Goal: Task Accomplishment & Management: Manage account settings

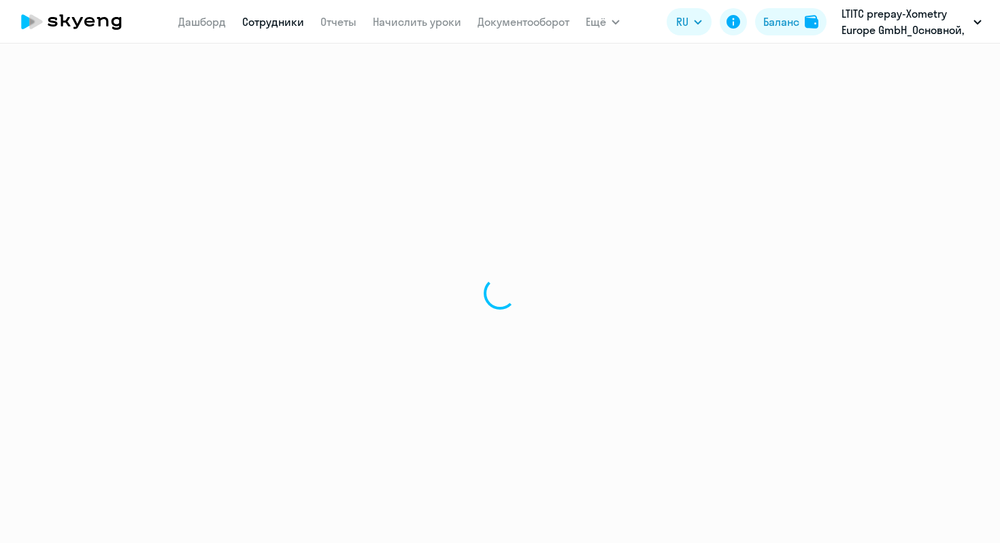
select select "30"
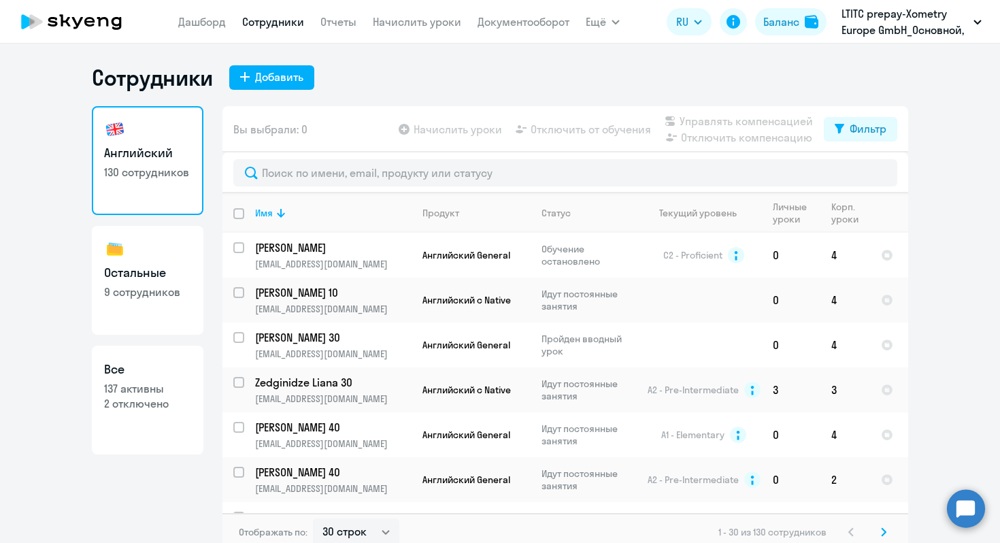
click at [431, 30] on nav "Дашборд Сотрудники Отчеты Начислить уроки Документооборот" at bounding box center [373, 21] width 391 height 27
click at [421, 17] on link "Начислить уроки" at bounding box center [417, 22] width 88 height 14
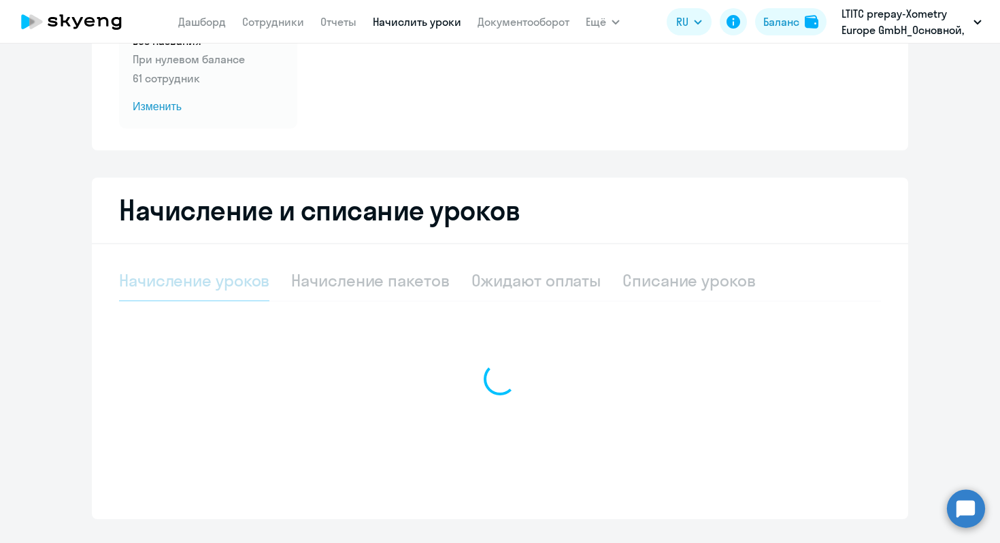
select select "10"
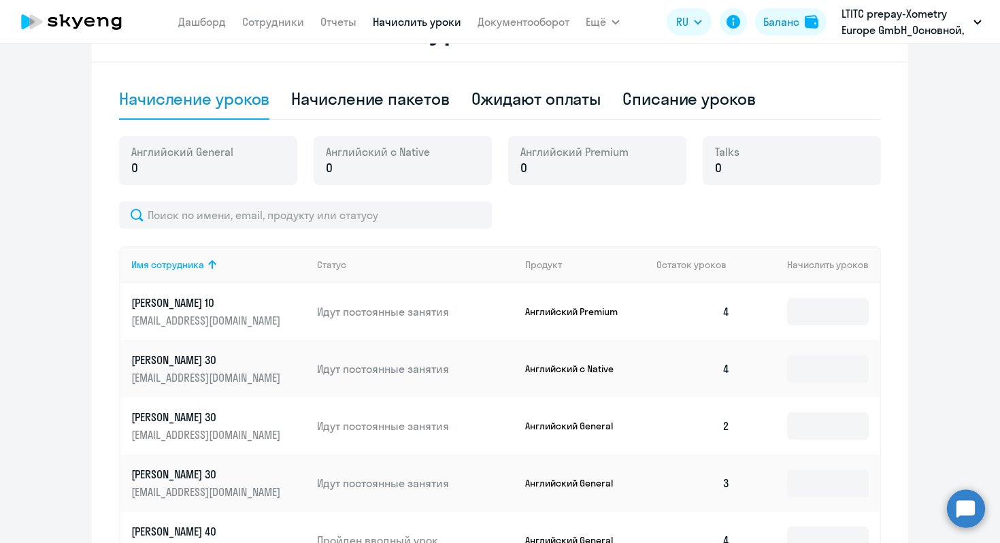
scroll to position [350, 0]
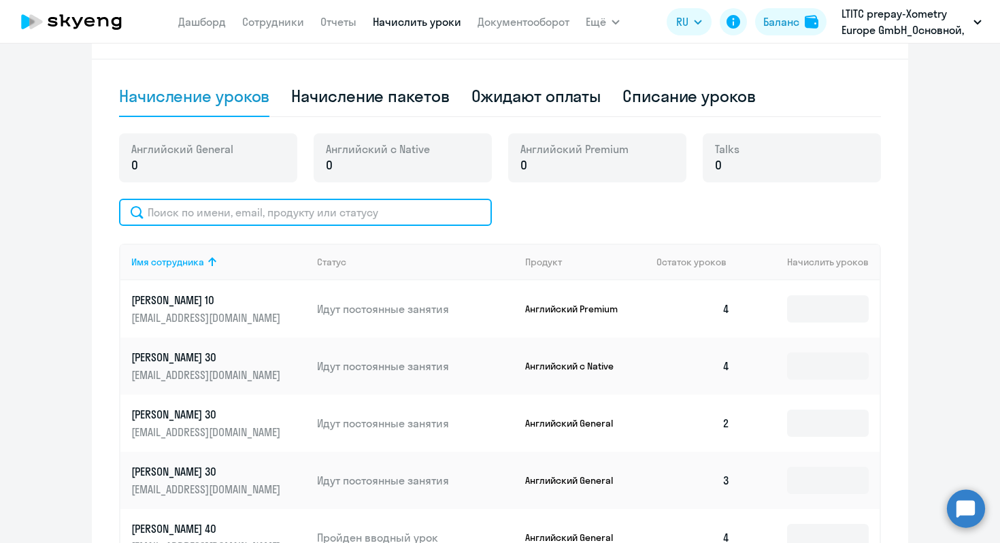
click at [231, 216] on input "text" at bounding box center [305, 212] width 373 height 27
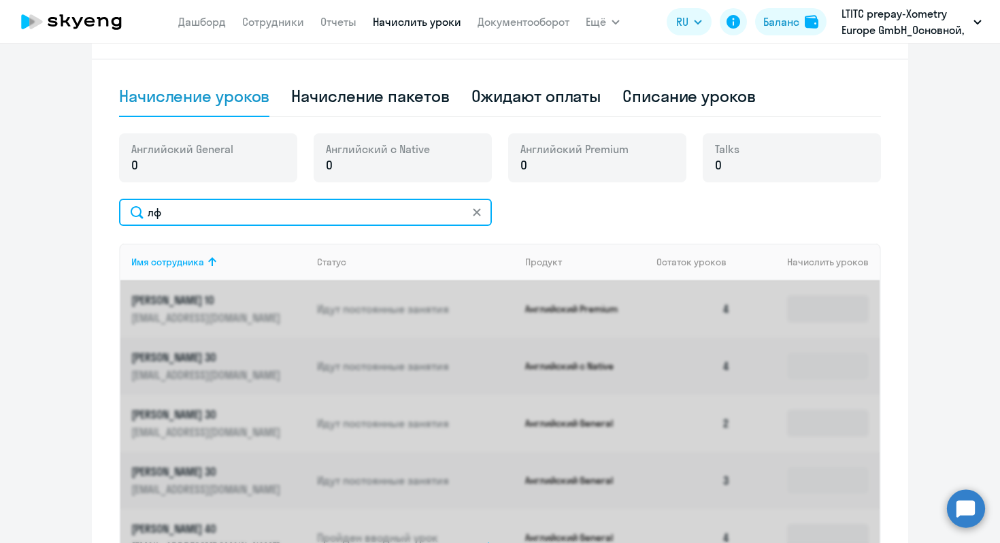
type input "л"
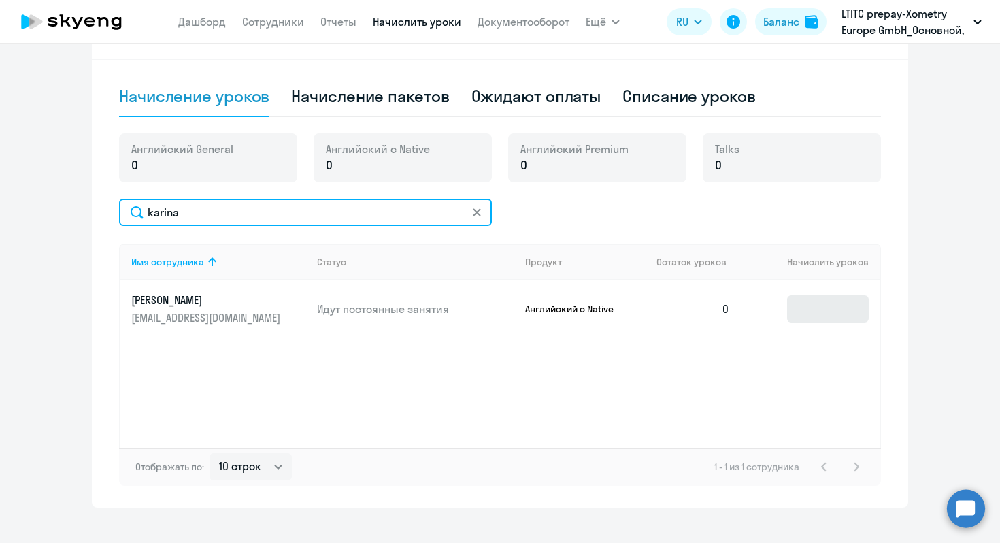
type input "karina"
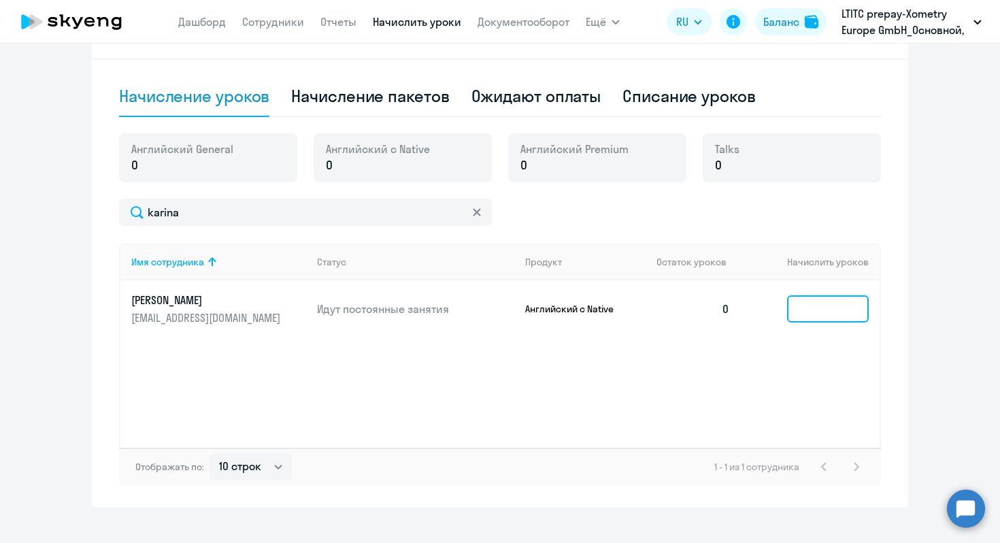
click at [791, 304] on input at bounding box center [828, 308] width 82 height 27
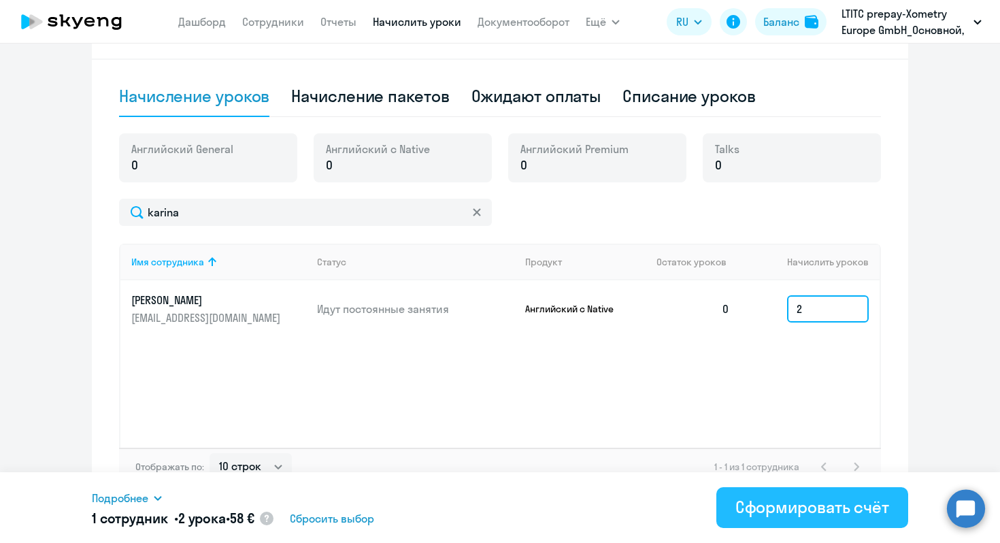
type input "2"
click at [864, 506] on div "Сформировать счёт" at bounding box center [813, 507] width 154 height 22
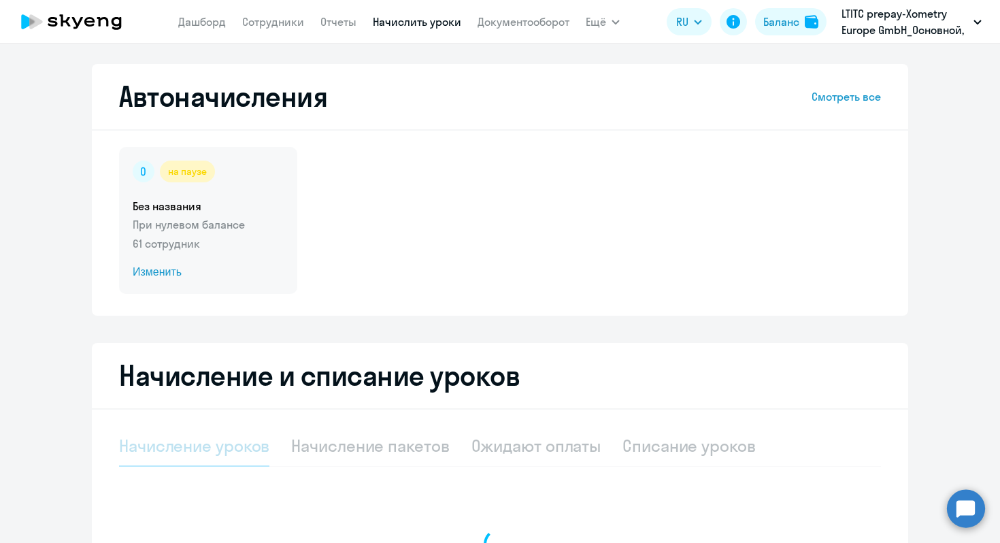
select select "10"
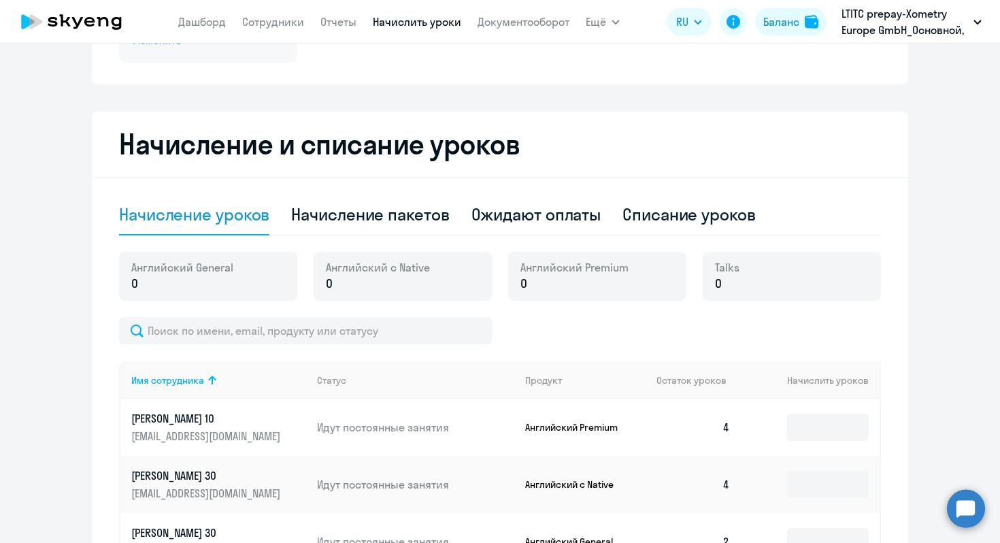
scroll to position [283, 0]
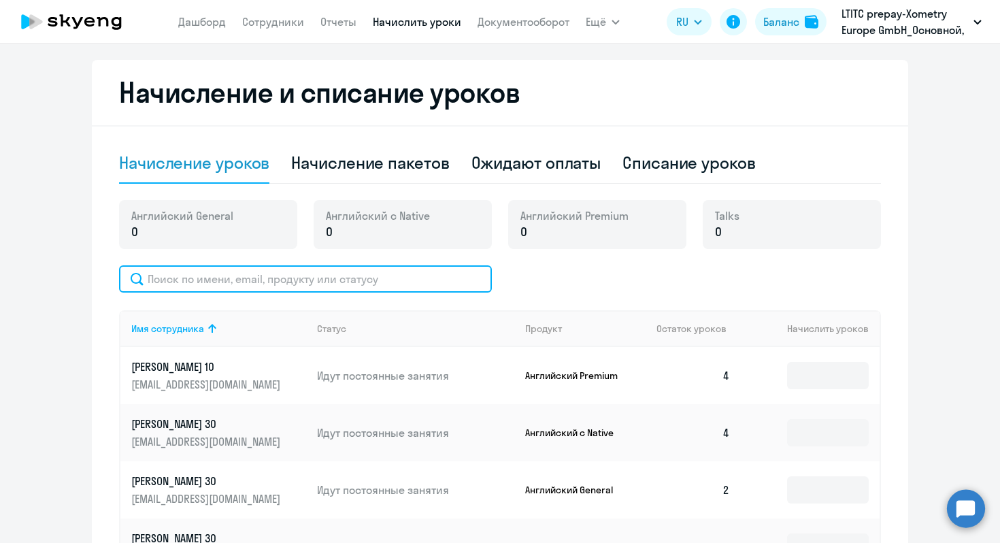
click at [218, 274] on input "text" at bounding box center [305, 278] width 373 height 27
type input "karina"
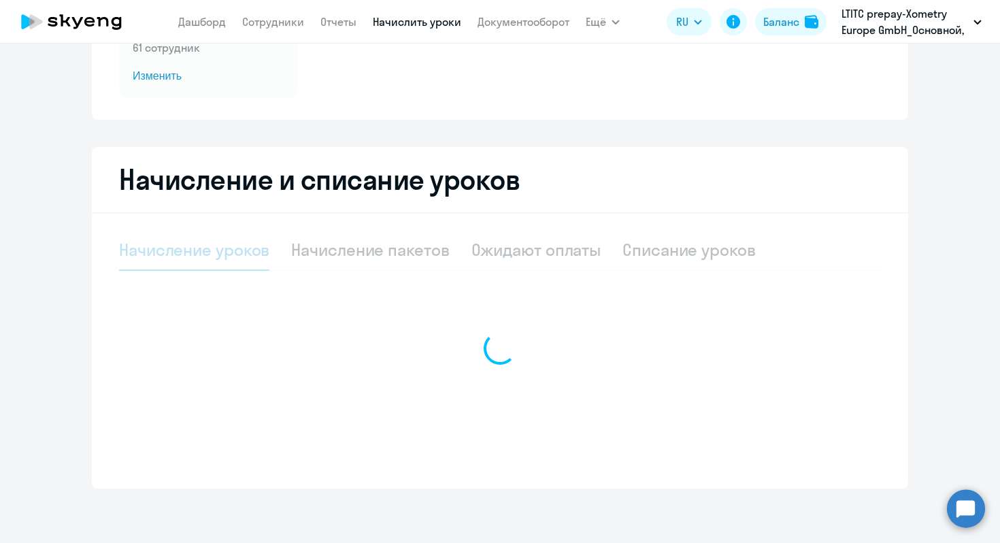
select select "10"
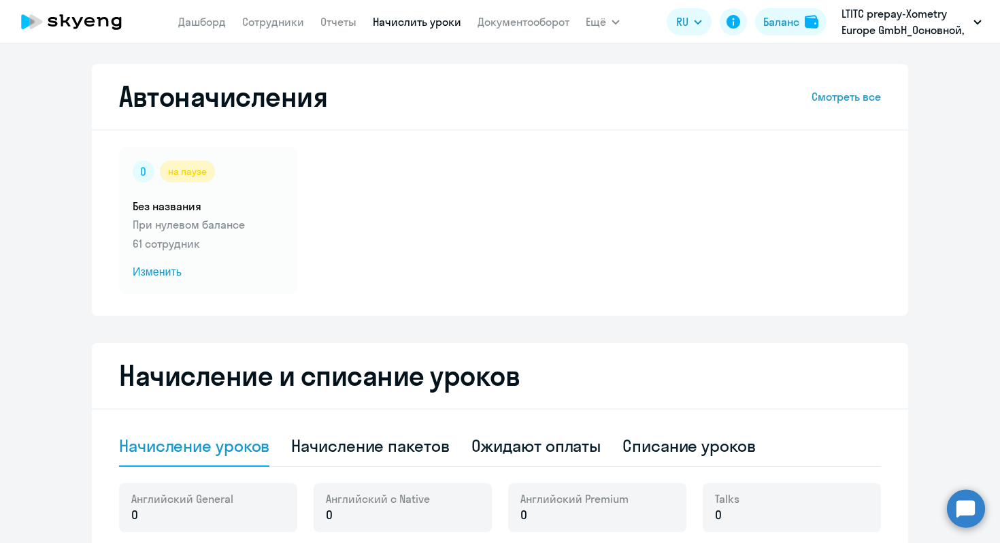
scroll to position [150, 0]
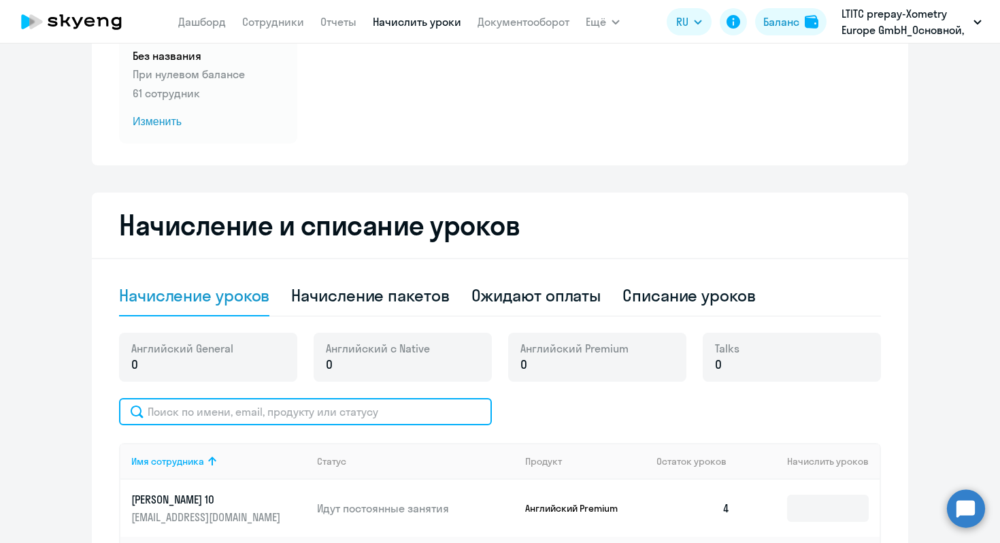
click at [201, 407] on input "text" at bounding box center [305, 411] width 373 height 27
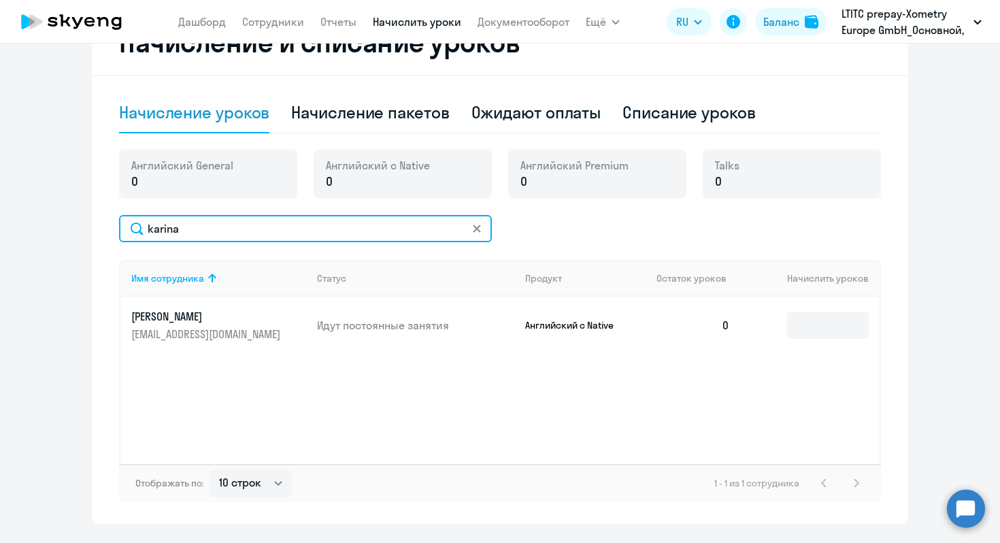
scroll to position [0, 0]
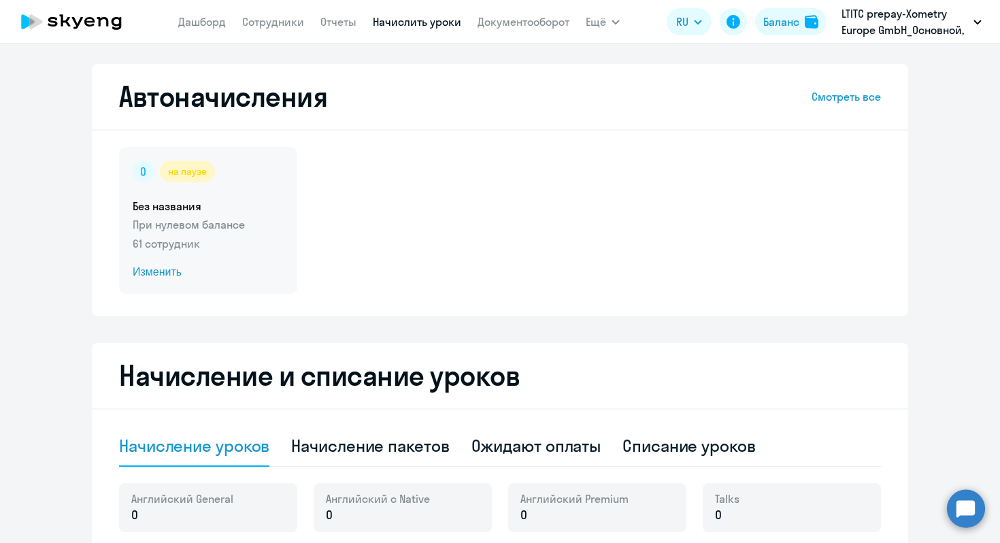
type input "karina"
click at [229, 244] on p "61 сотрудник" at bounding box center [208, 243] width 151 height 16
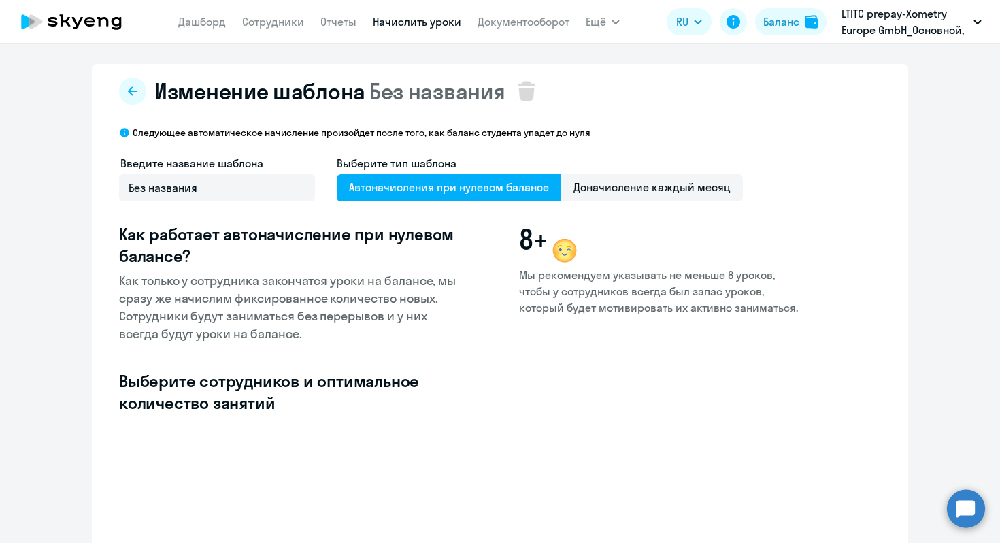
select select "10"
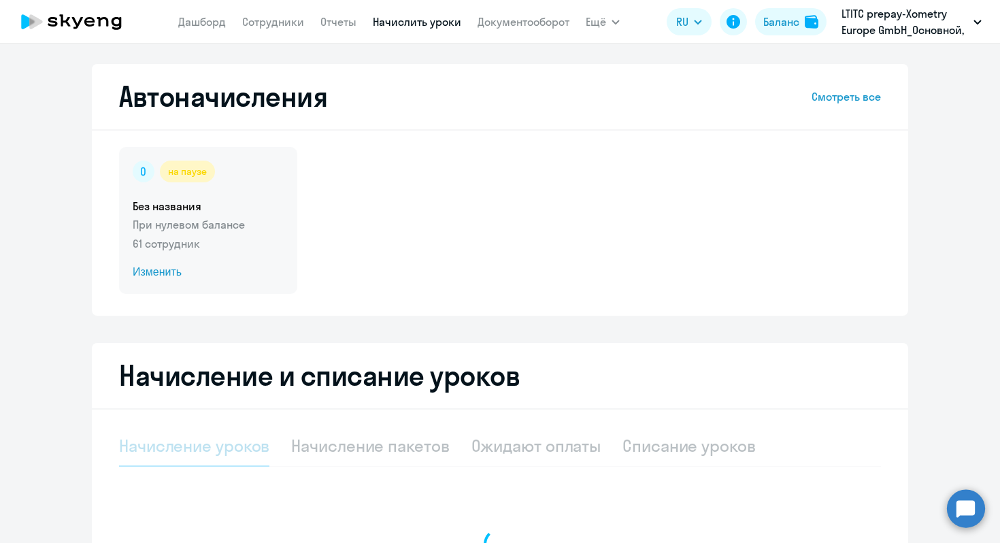
select select "10"
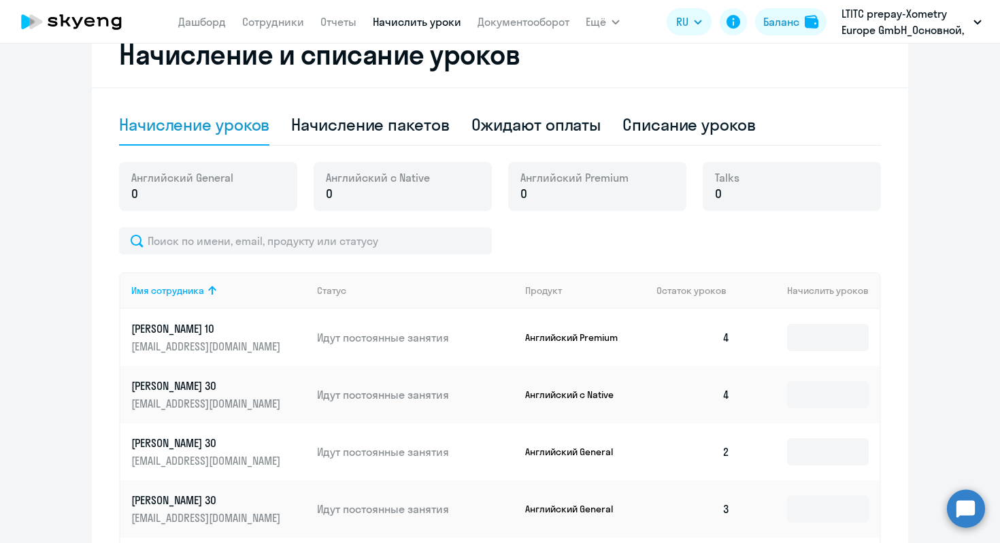
scroll to position [357, 0]
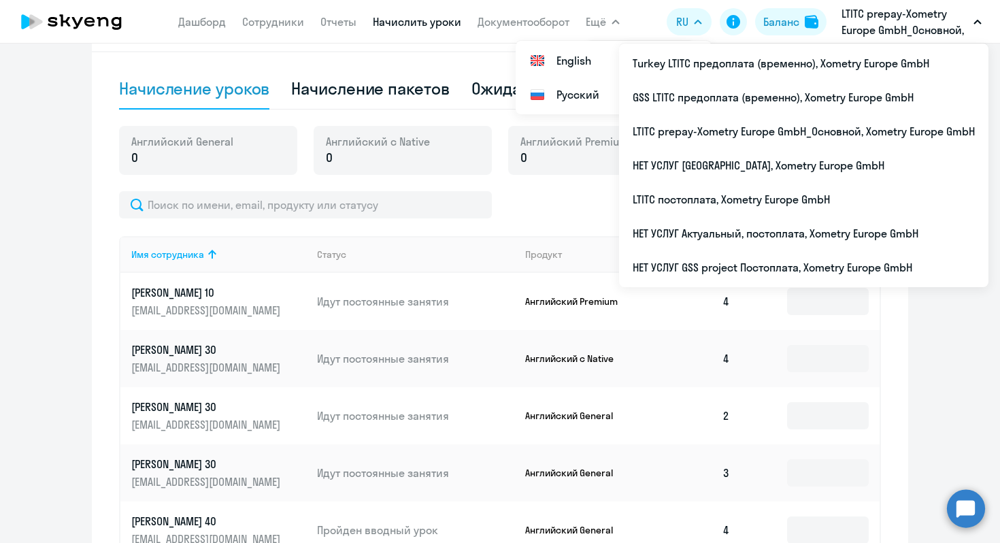
click at [911, 21] on p "LTITC prepay-Xometry Europe GmbH_Основной, Xometry Europe GmbH" at bounding box center [905, 21] width 127 height 33
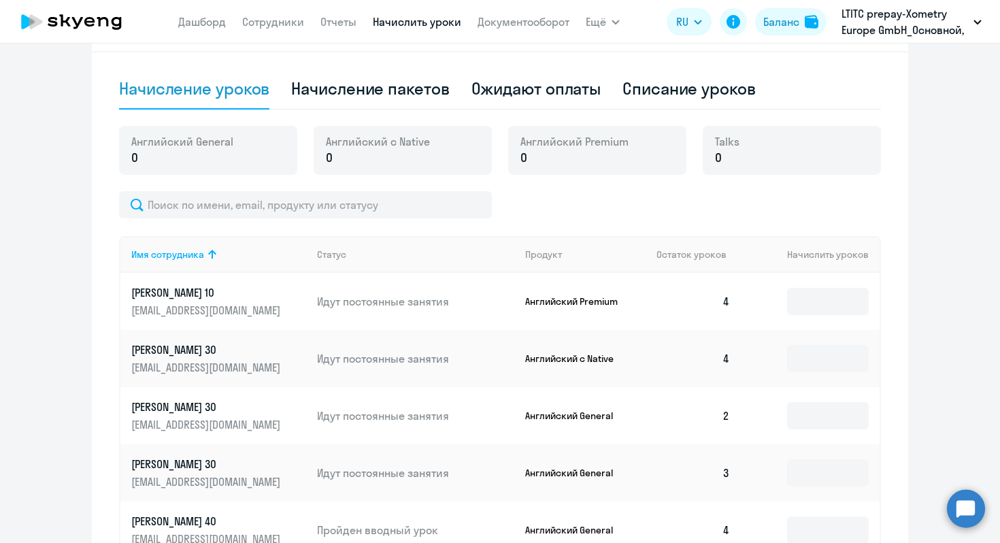
click at [911, 21] on p "LTITC prepay-Xometry Europe GmbH_Основной, Xometry Europe GmbH" at bounding box center [905, 21] width 127 height 33
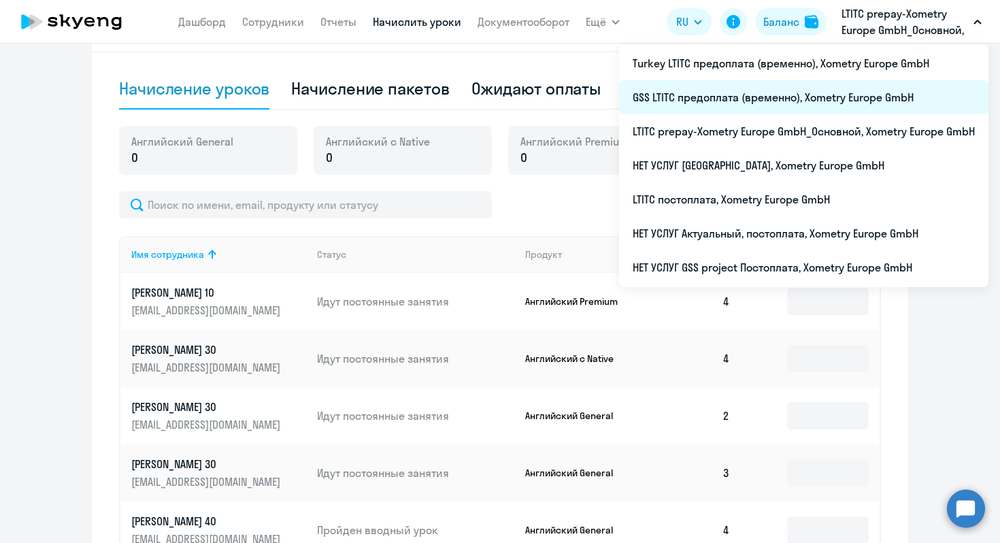
click at [724, 99] on li "GSS LTITC предоплата (временно), Xometry Europe GmbH" at bounding box center [804, 97] width 370 height 34
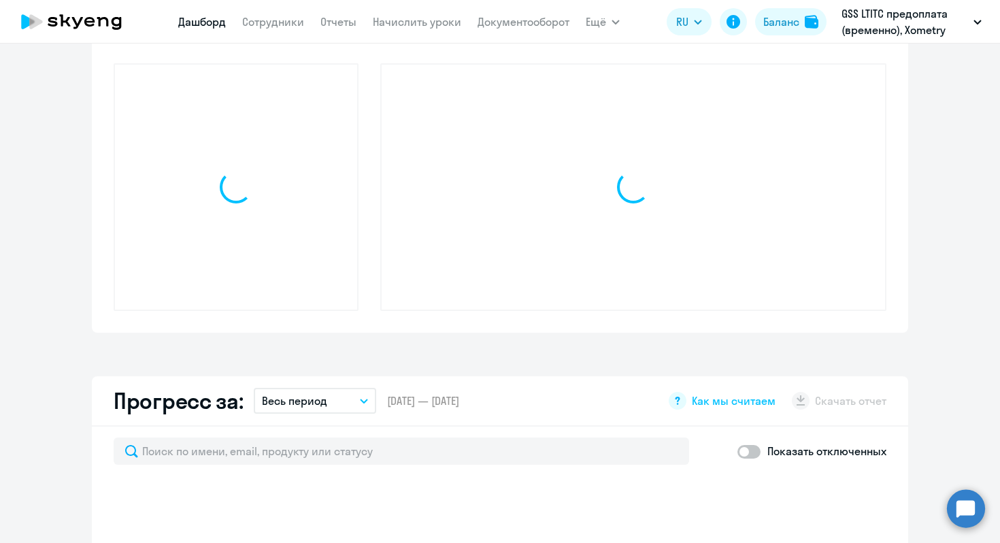
scroll to position [453, 0]
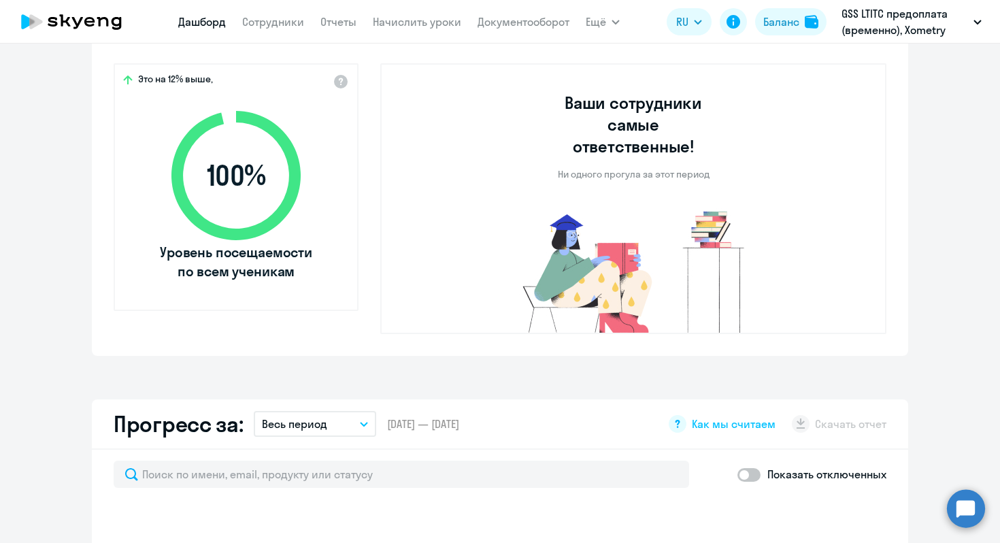
select select "30"
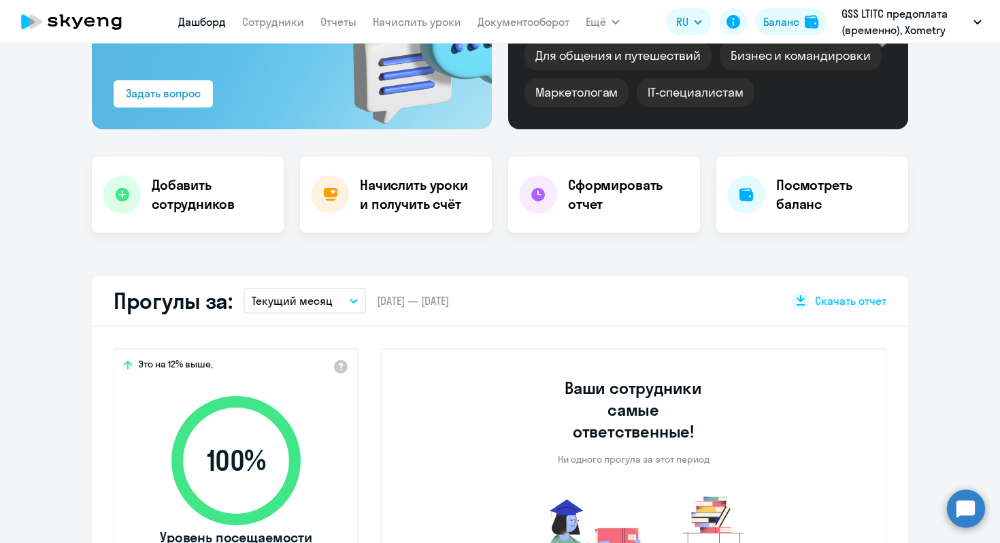
scroll to position [134, 0]
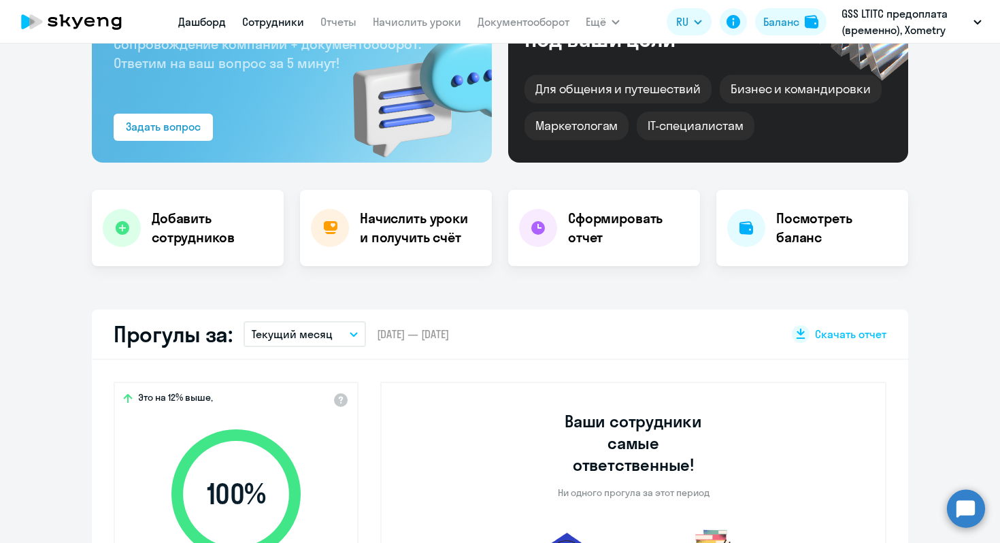
click at [284, 18] on link "Сотрудники" at bounding box center [273, 22] width 62 height 14
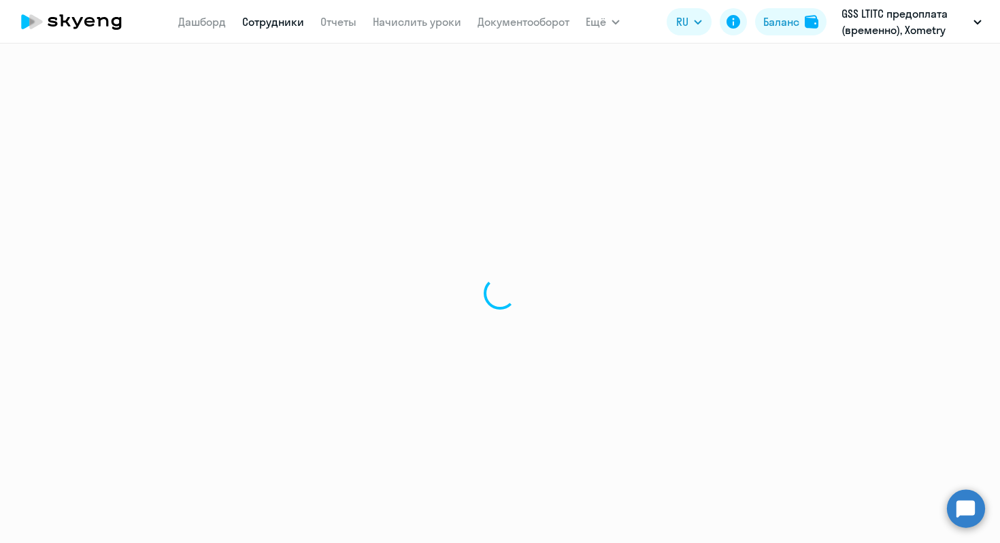
select select "30"
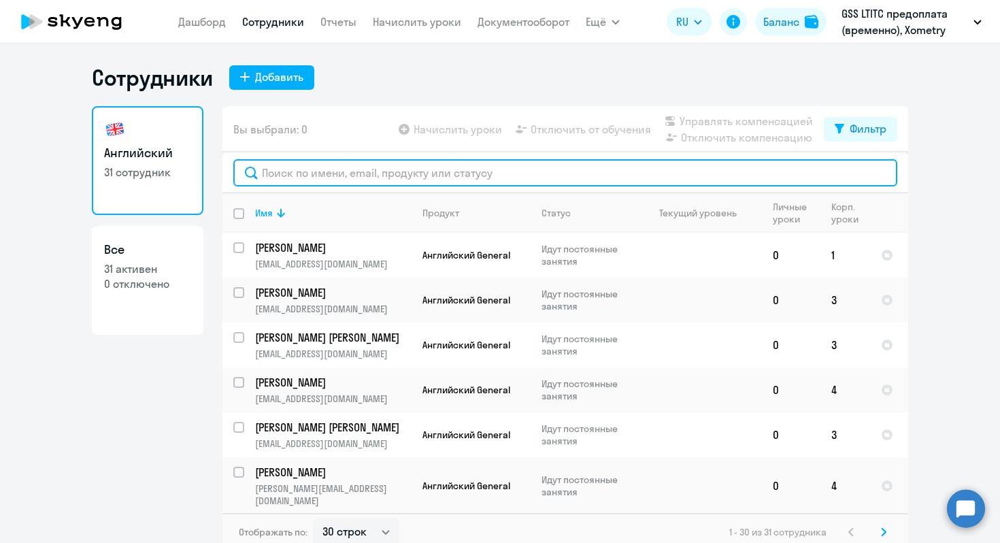
click at [436, 174] on input "text" at bounding box center [565, 172] width 664 height 27
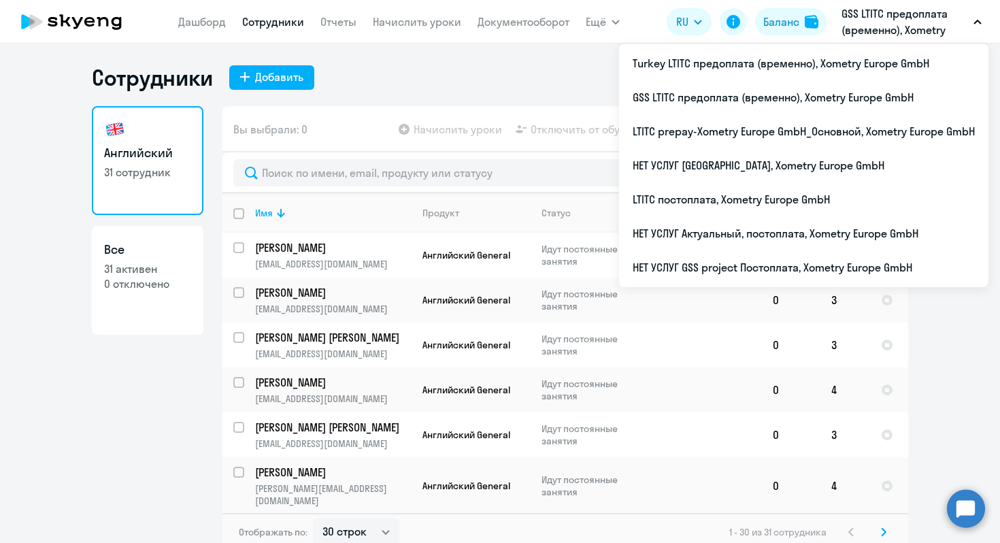
click at [891, 20] on p "GSS LTITC предоплата (временно), Xometry Europe GmbH" at bounding box center [905, 21] width 127 height 33
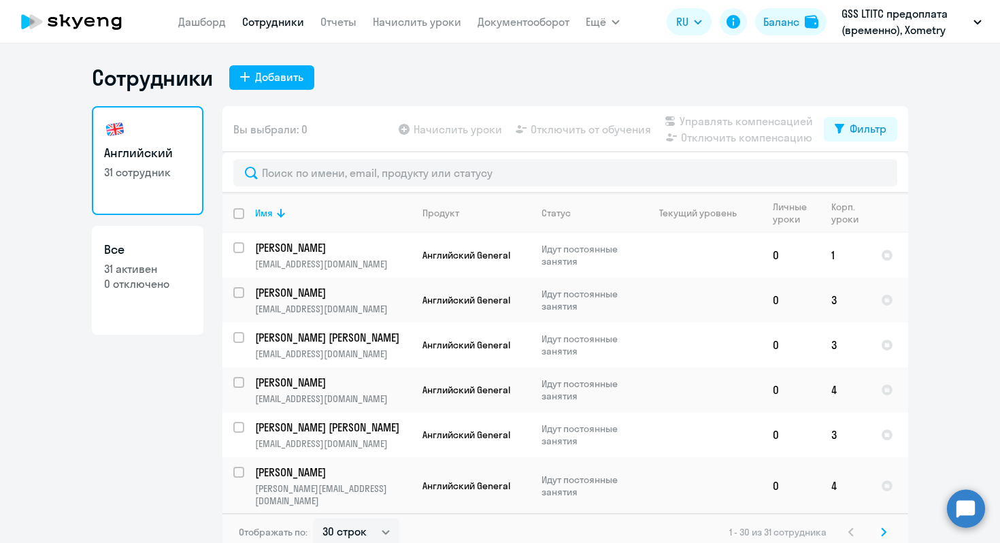
click at [891, 20] on p "GSS LTITC предоплата (временно), Xometry Europe GmbH" at bounding box center [905, 21] width 127 height 33
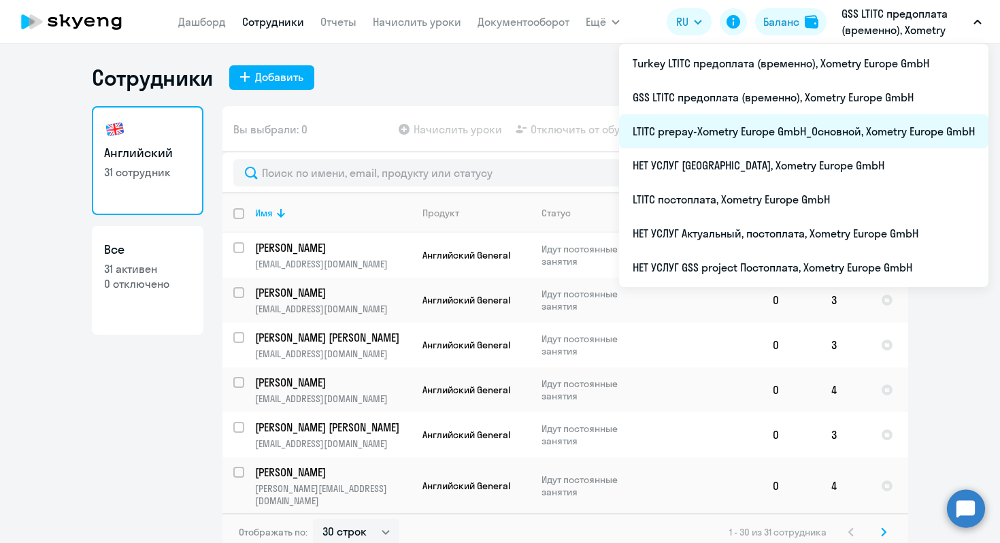
click at [745, 135] on li "LTITC prepay-Xometry Europe GmbH_Основной, Xometry Europe GmbH" at bounding box center [804, 131] width 370 height 34
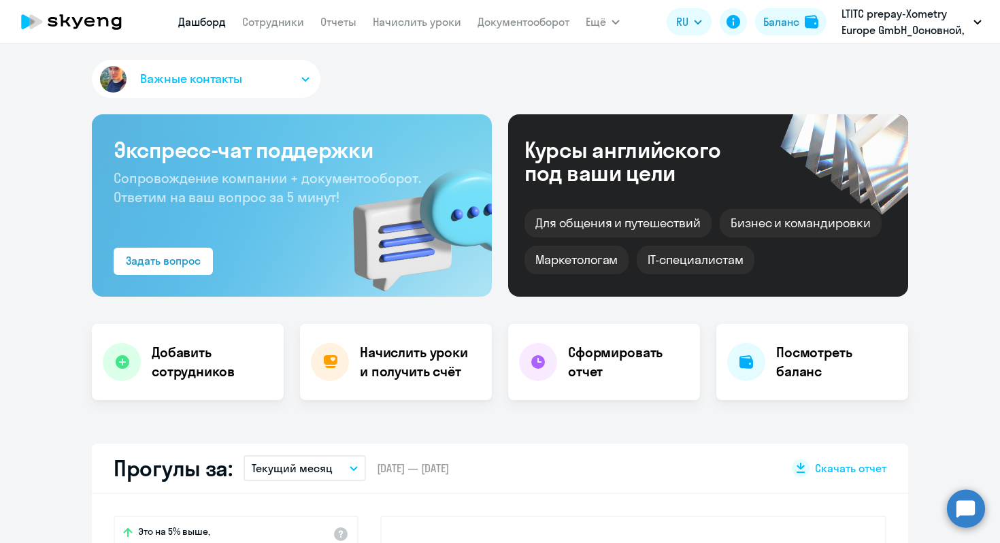
click at [270, 30] on nav "Дашборд Сотрудники Отчеты Начислить уроки Документооборот" at bounding box center [373, 21] width 391 height 27
click at [267, 17] on link "Сотрудники" at bounding box center [273, 22] width 62 height 14
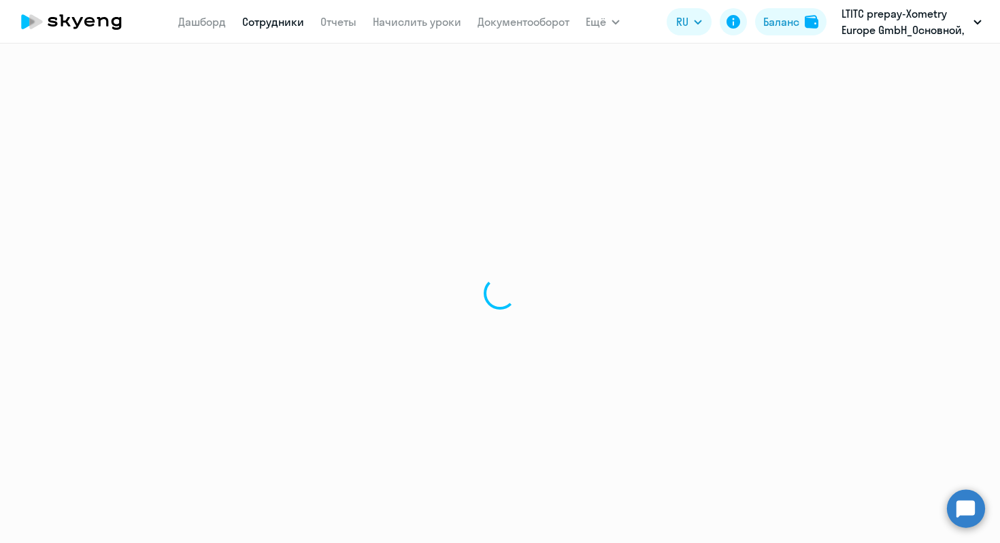
select select "30"
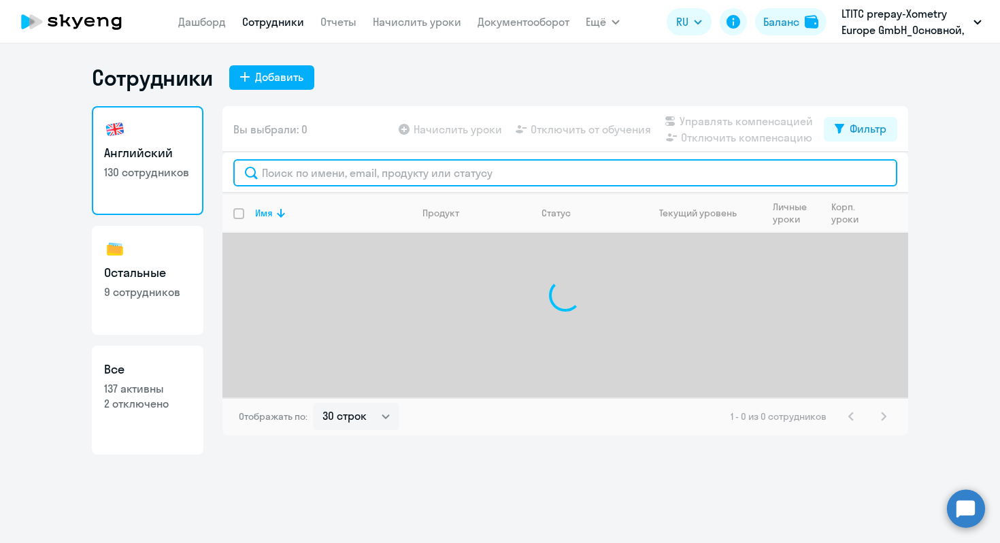
click at [421, 178] on input "text" at bounding box center [565, 172] width 664 height 27
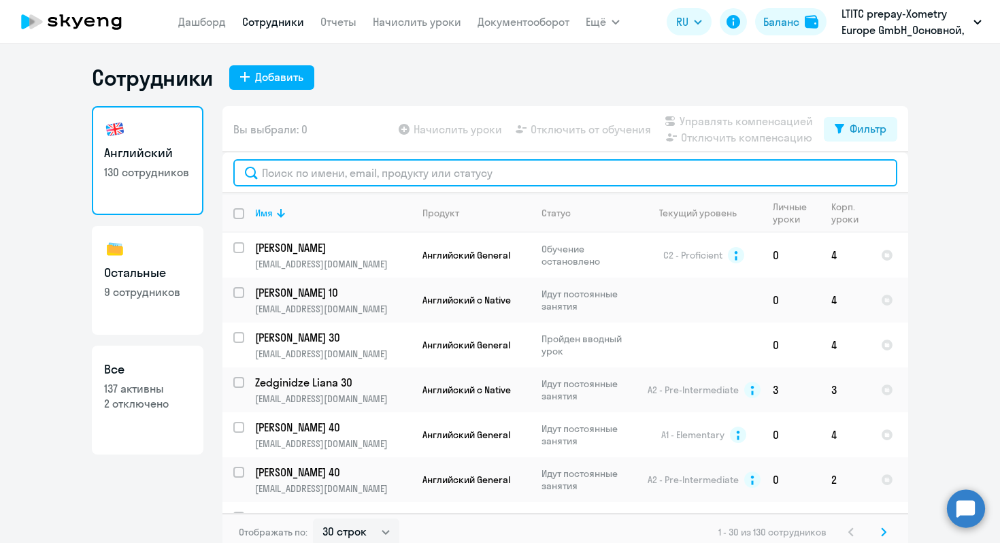
type input "д"
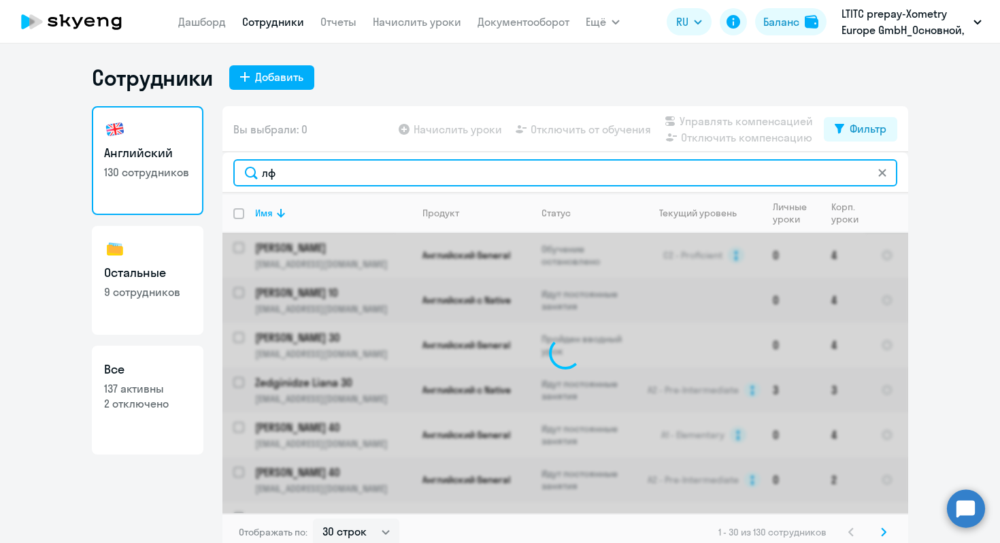
type input "л"
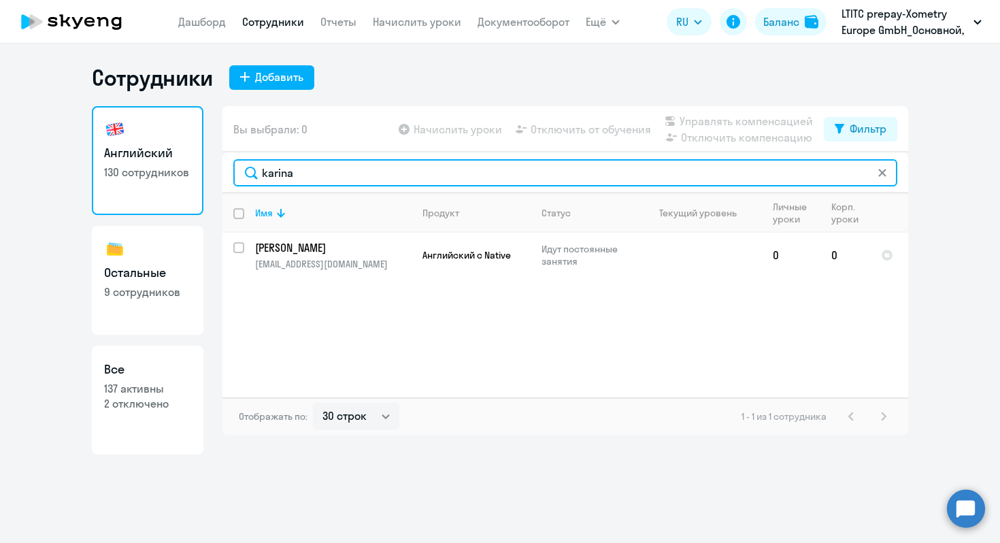
type input "karina"
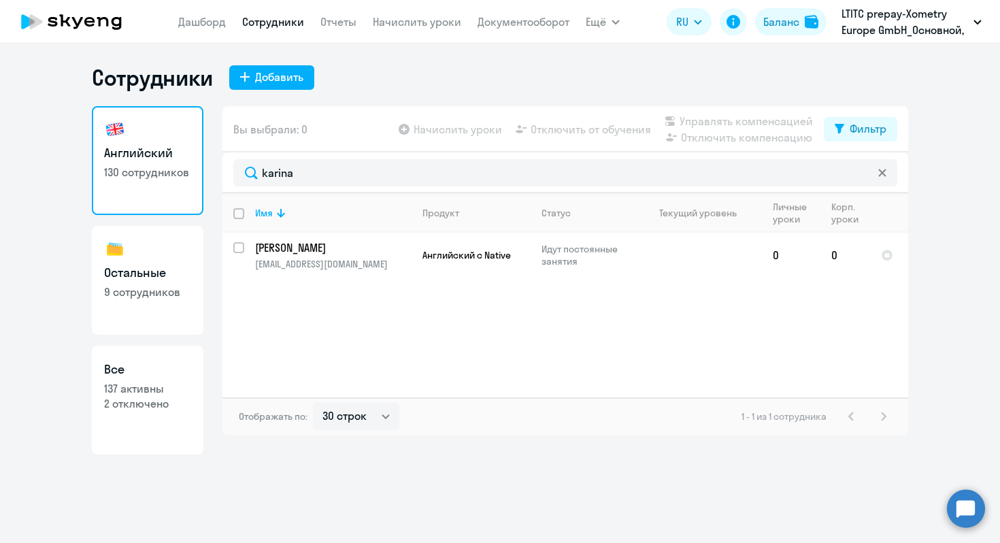
click at [397, 9] on nav "Дашборд Сотрудники Отчеты Начислить уроки Документооборот" at bounding box center [373, 21] width 391 height 27
click at [397, 17] on link "Начислить уроки" at bounding box center [417, 22] width 88 height 14
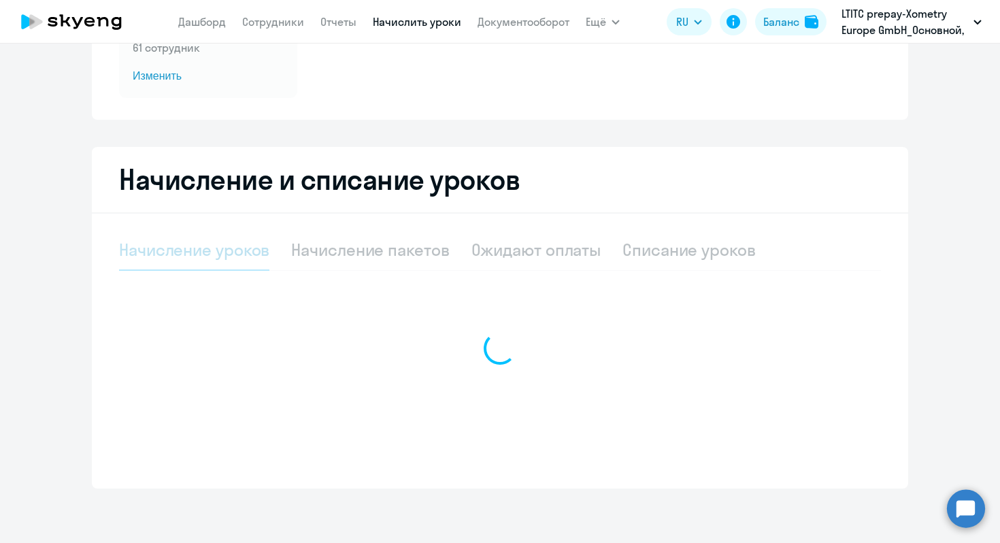
select select "10"
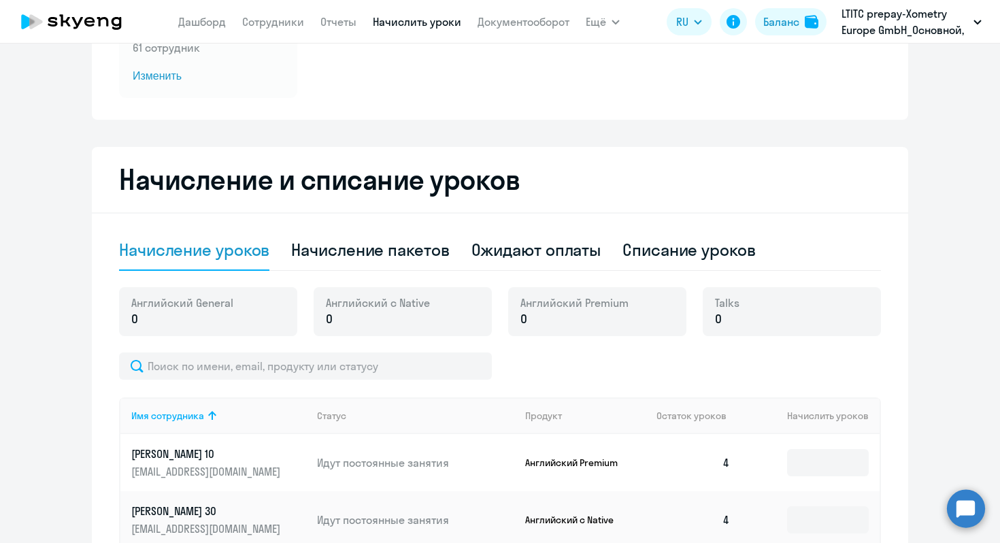
scroll to position [202, 0]
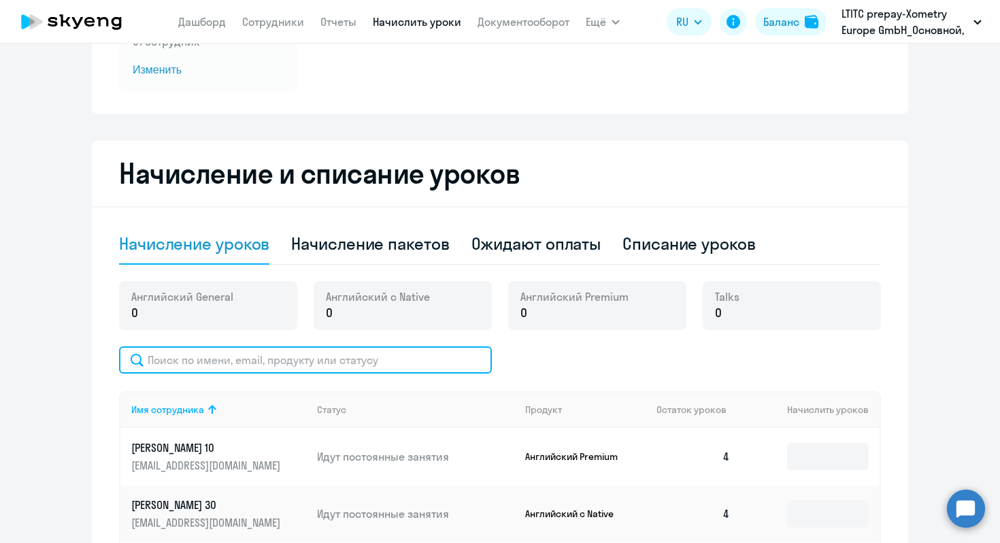
click at [334, 352] on input "text" at bounding box center [305, 359] width 373 height 27
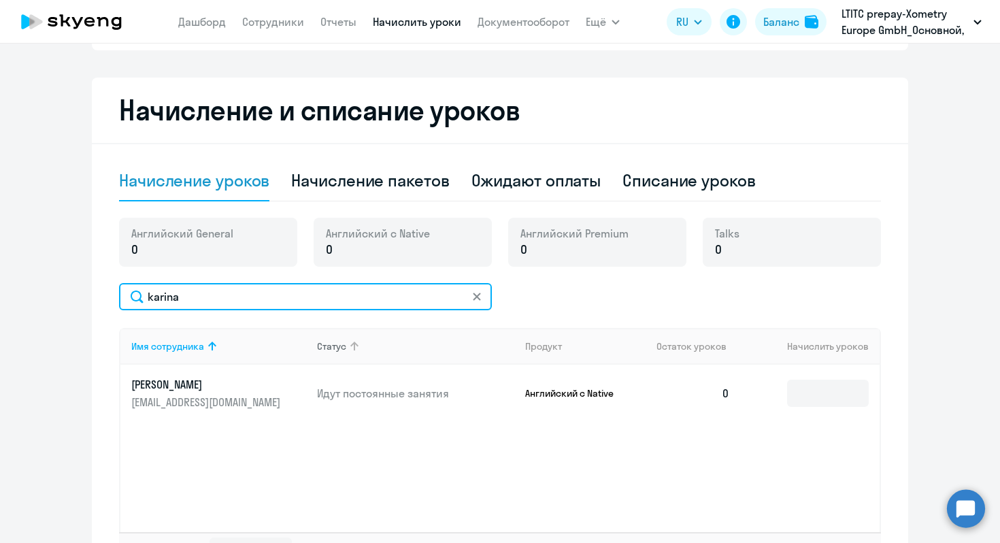
scroll to position [286, 0]
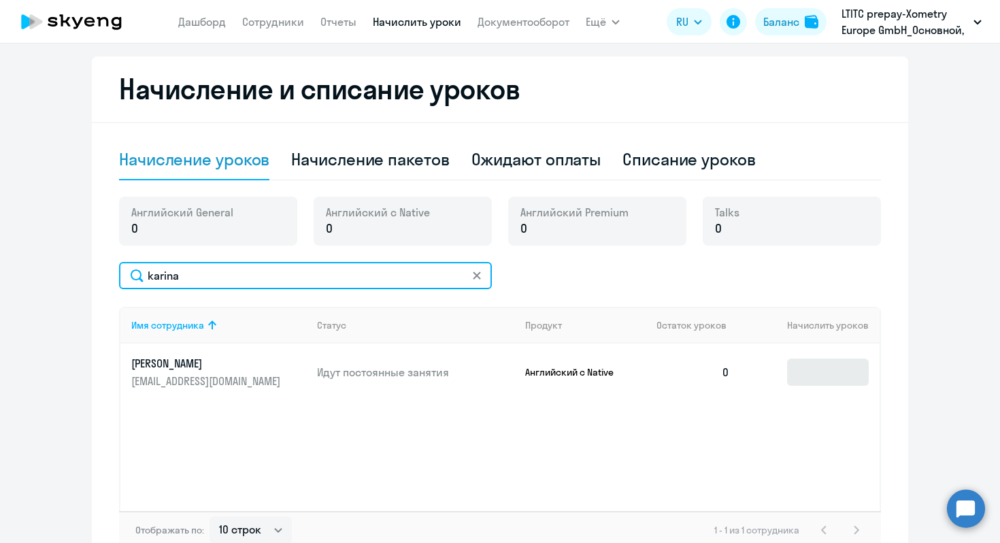
type input "karina"
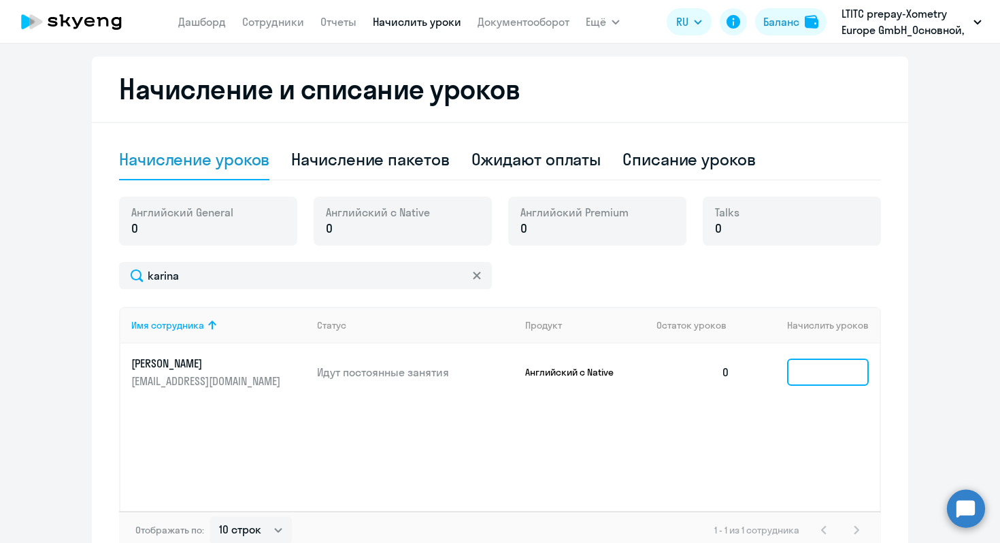
click at [818, 373] on input at bounding box center [828, 372] width 82 height 27
type input "1"
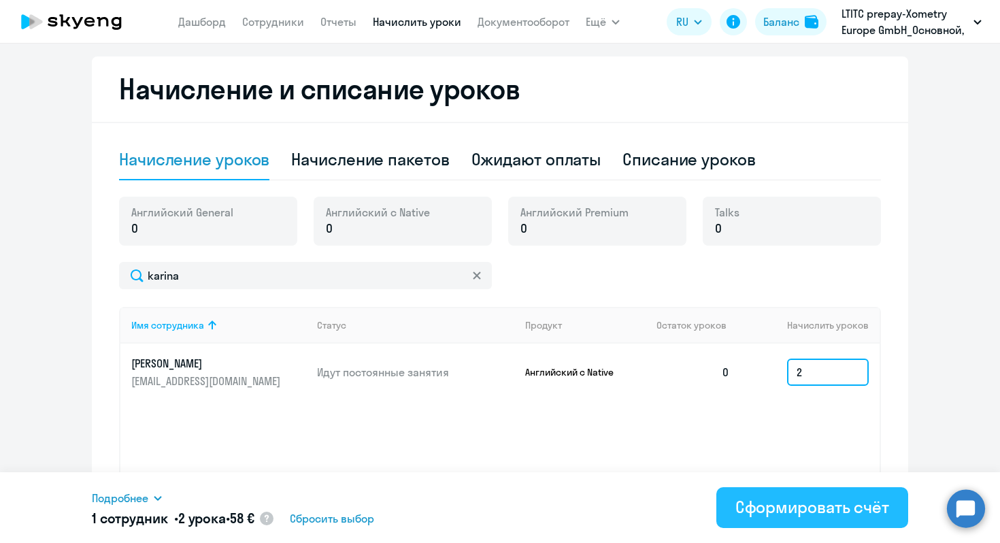
type input "2"
click at [793, 493] on button "Сформировать счёт" at bounding box center [813, 507] width 192 height 41
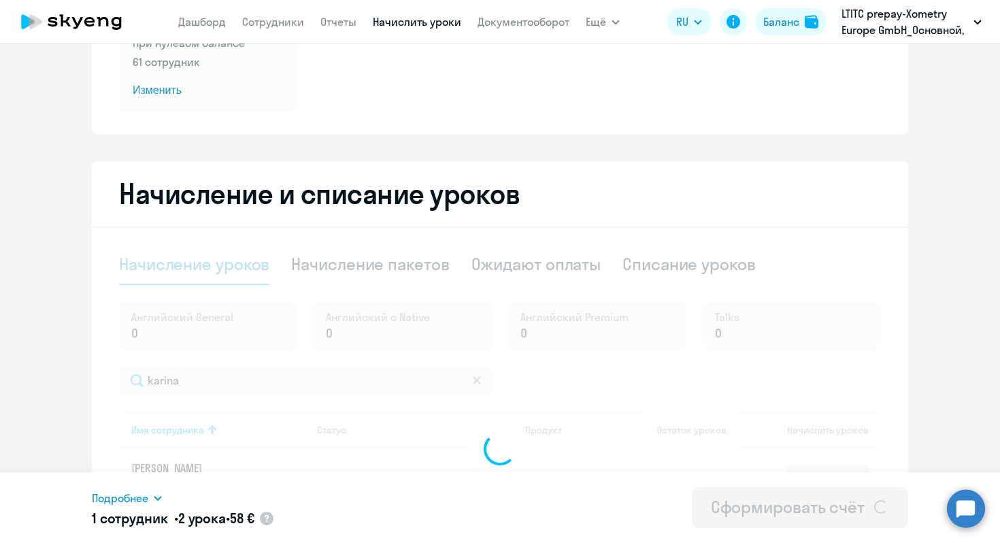
scroll to position [0, 0]
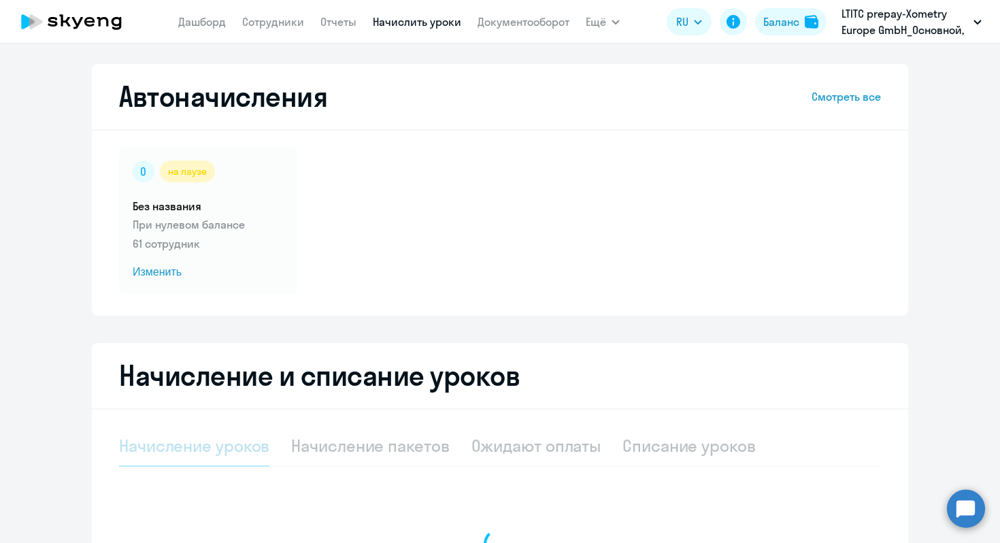
scroll to position [196, 0]
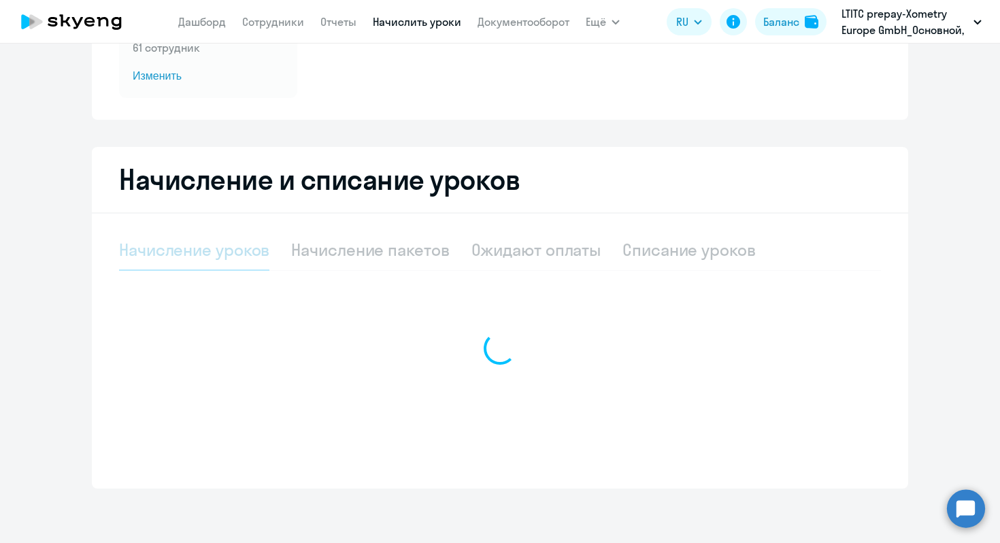
select select "10"
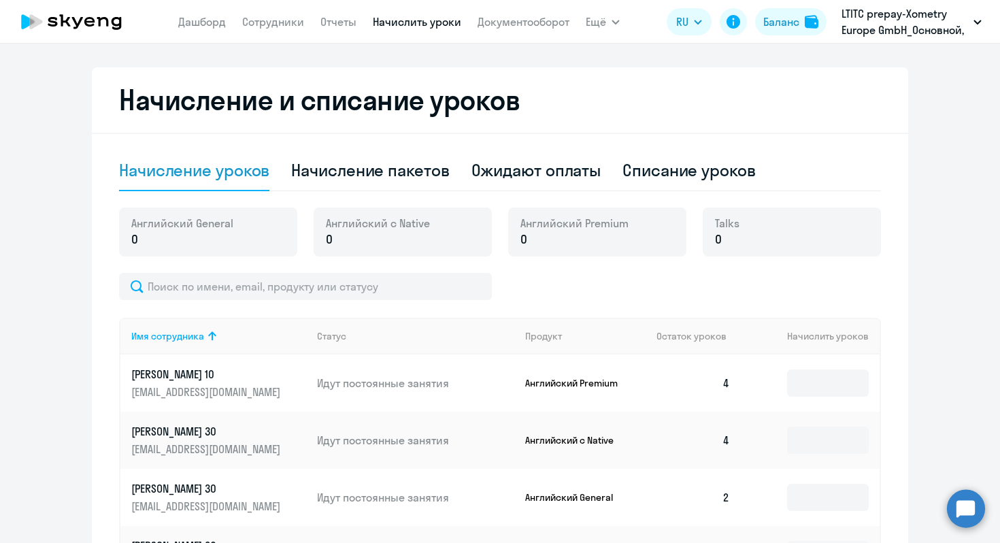
scroll to position [283, 0]
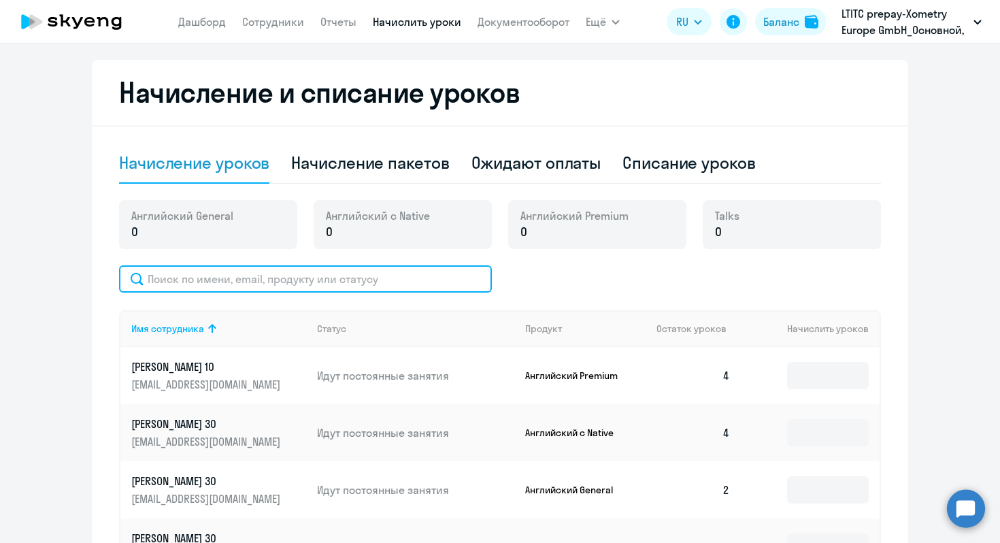
click at [233, 277] on input "text" at bounding box center [305, 278] width 373 height 27
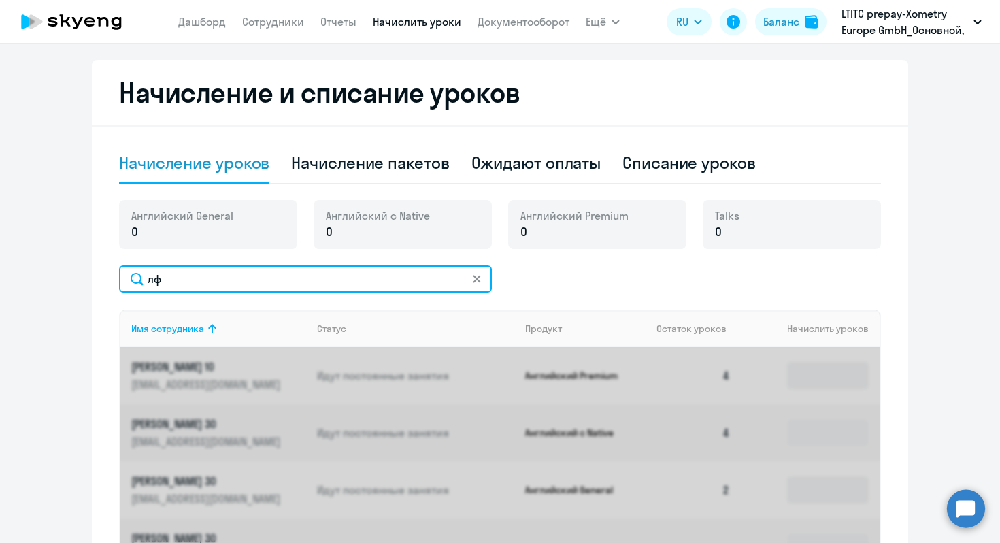
type input "л"
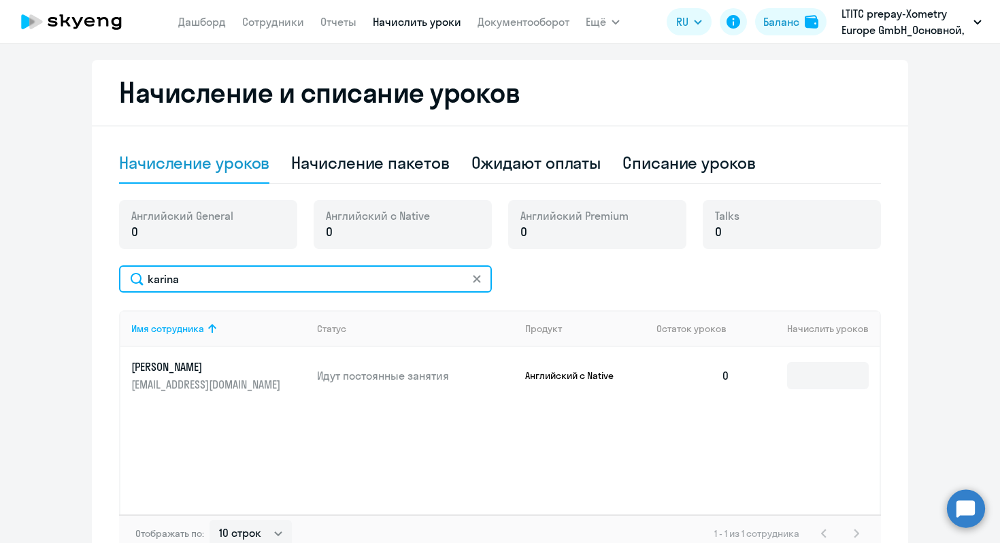
type input "karina"
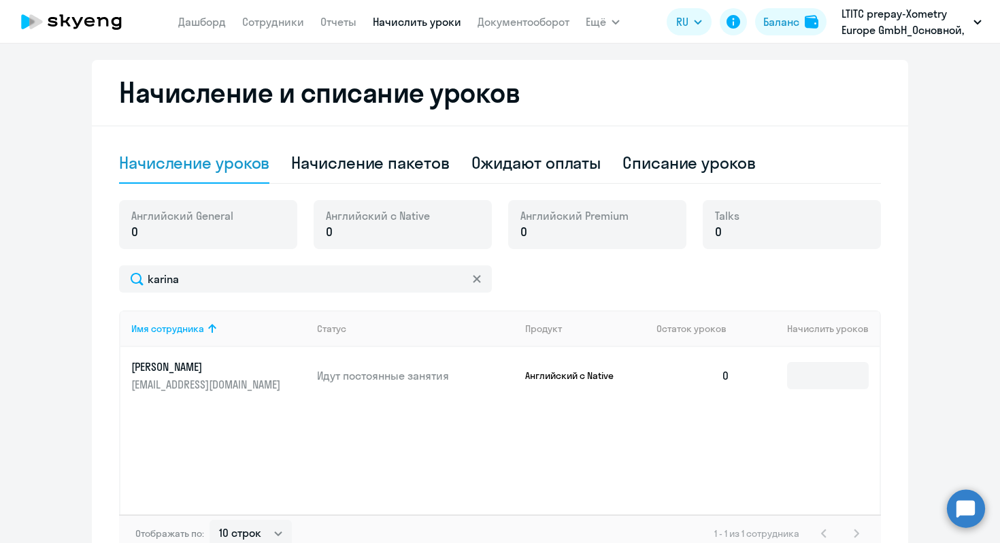
drag, startPoint x: 125, startPoint y: 363, endPoint x: 237, endPoint y: 363, distance: 113.0
click at [237, 363] on td "Shumskih [PERSON_NAME] [PERSON_NAME][EMAIL_ADDRESS][DOMAIN_NAME]" at bounding box center [213, 375] width 186 height 57
copy p "[PERSON_NAME]"
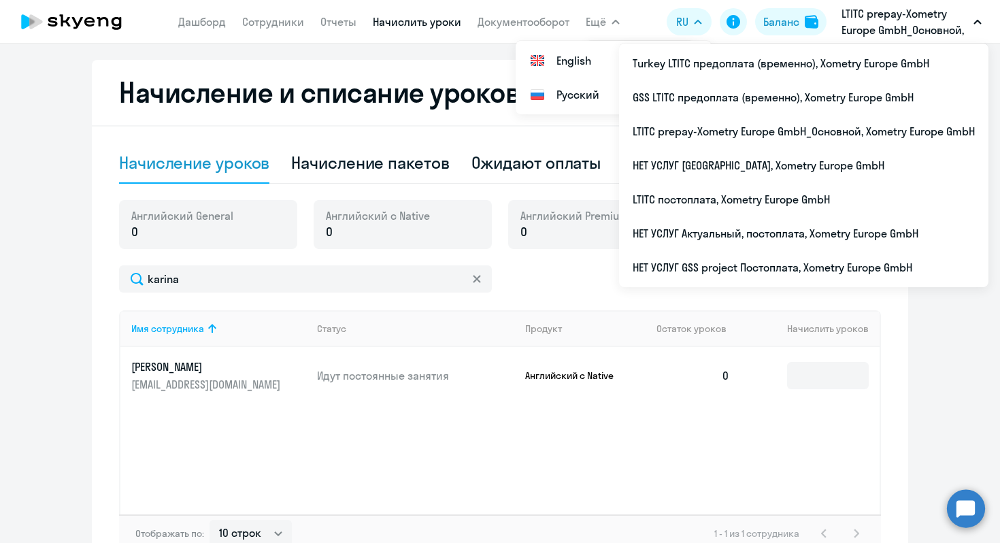
click at [915, 24] on p "LTITC prepay-Xometry Europe GmbH_Основной, Xometry Europe GmbH" at bounding box center [905, 21] width 127 height 33
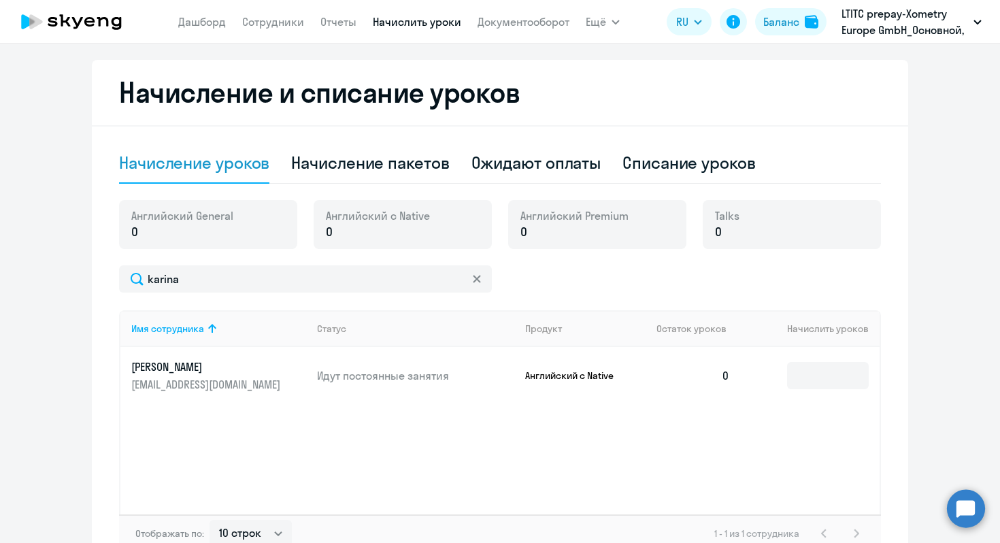
click at [915, 24] on p "LTITC prepay-Xometry Europe GmbH_Основной, Xometry Europe GmbH" at bounding box center [905, 21] width 127 height 33
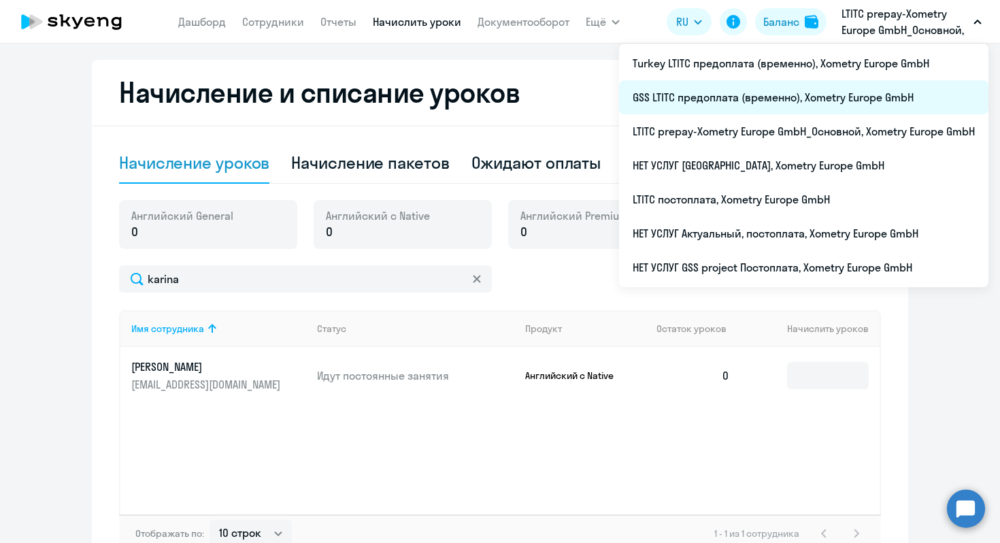
click at [708, 103] on li "GSS LTITC предоплата (временно), Xometry Europe GmbH" at bounding box center [804, 97] width 370 height 34
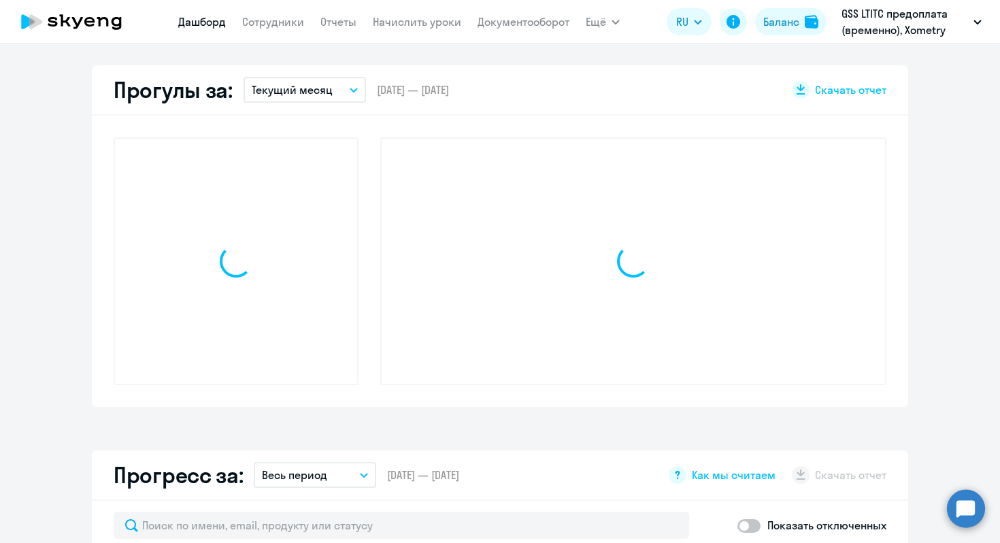
scroll to position [378, 0]
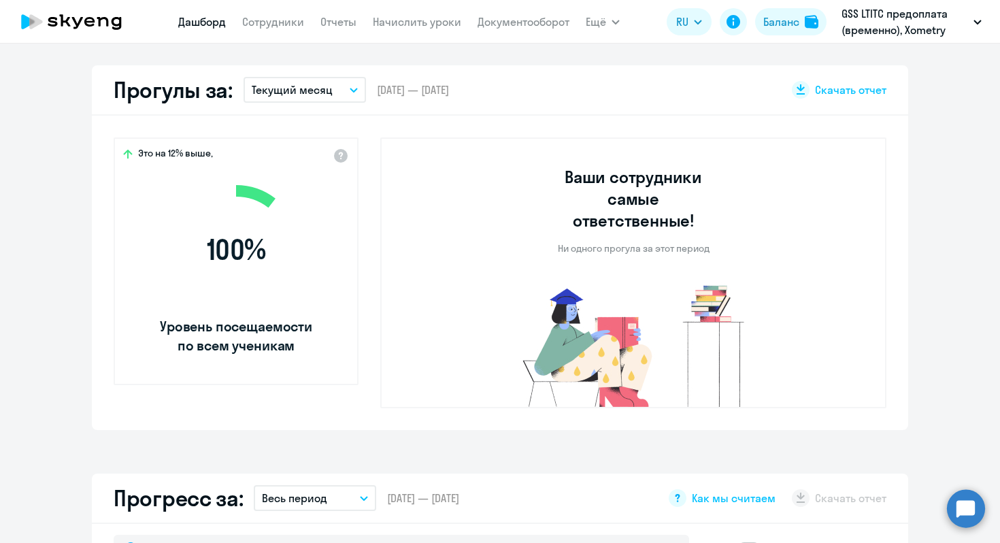
select select "30"
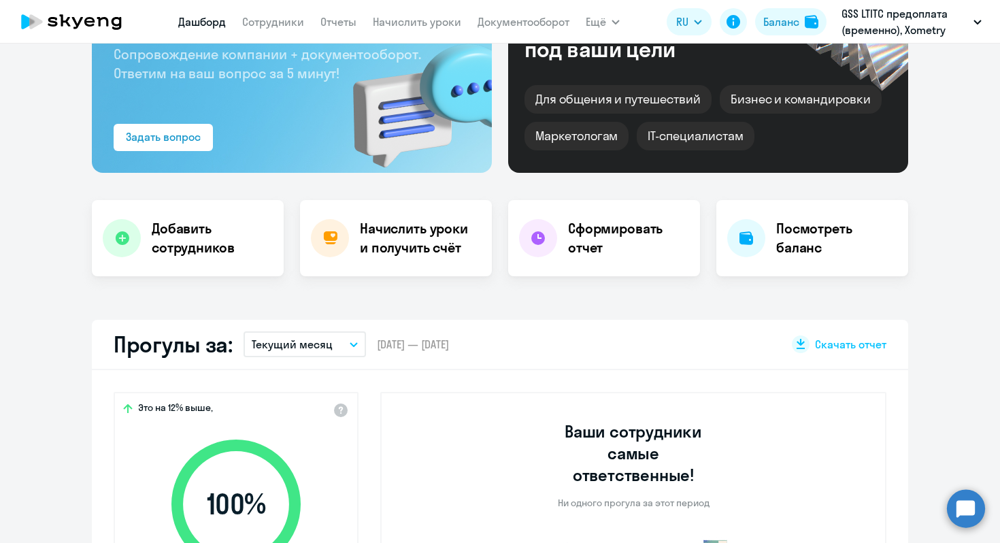
scroll to position [0, 0]
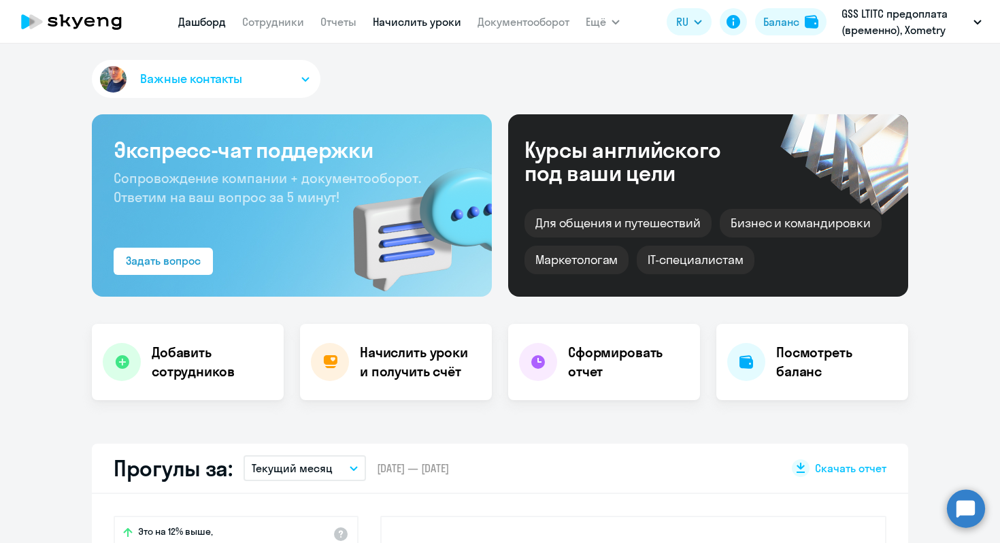
click at [387, 22] on link "Начислить уроки" at bounding box center [417, 22] width 88 height 14
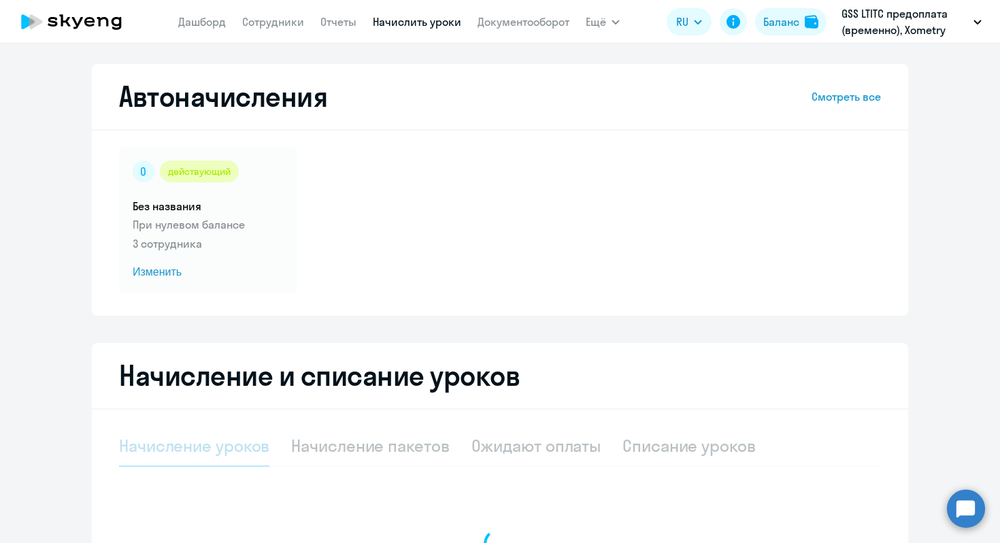
select select "10"
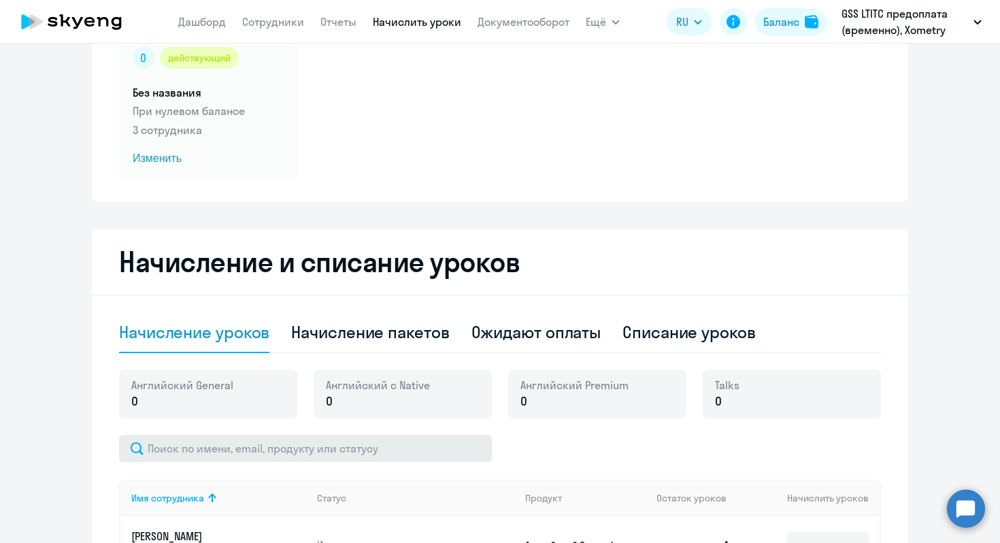
scroll to position [114, 0]
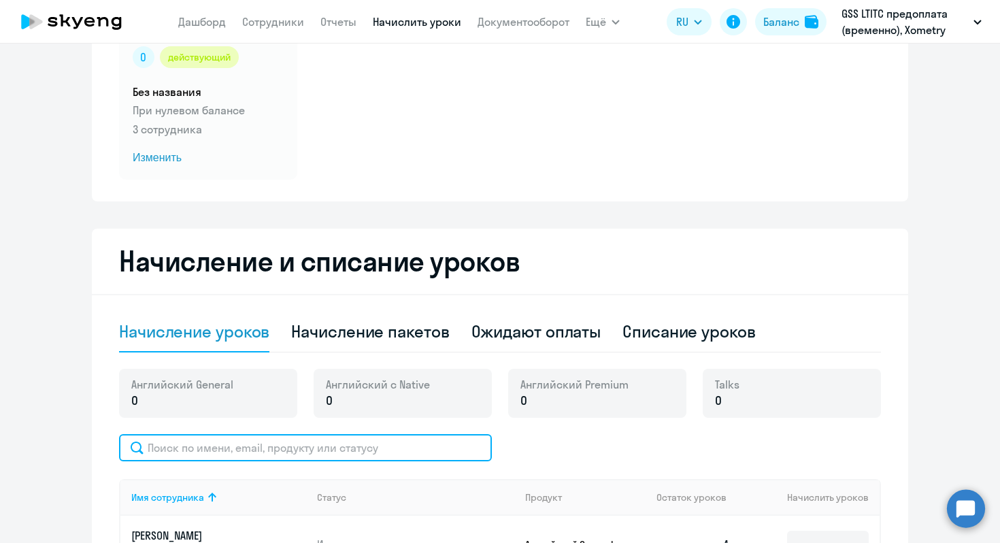
click at [251, 453] on input "text" at bounding box center [305, 447] width 373 height 27
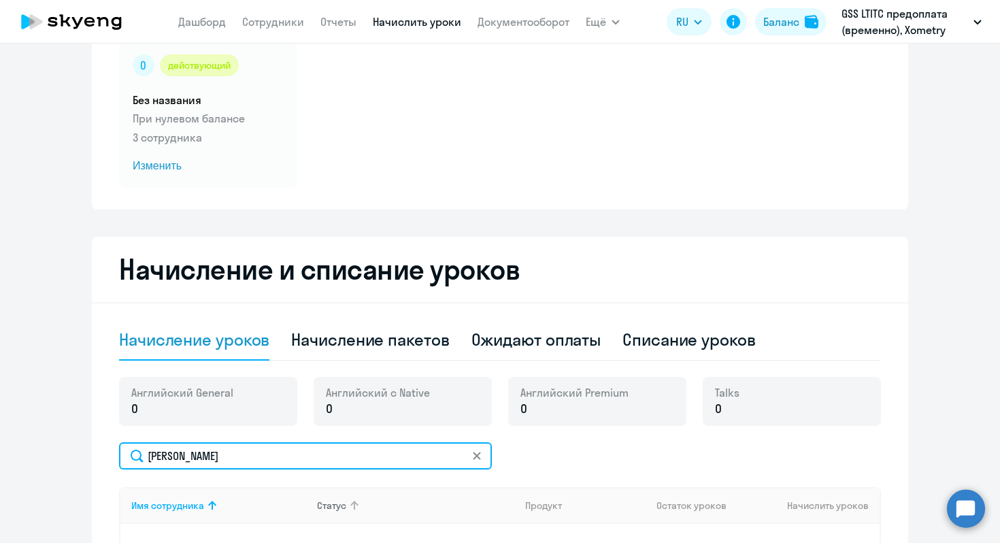
scroll to position [133, 0]
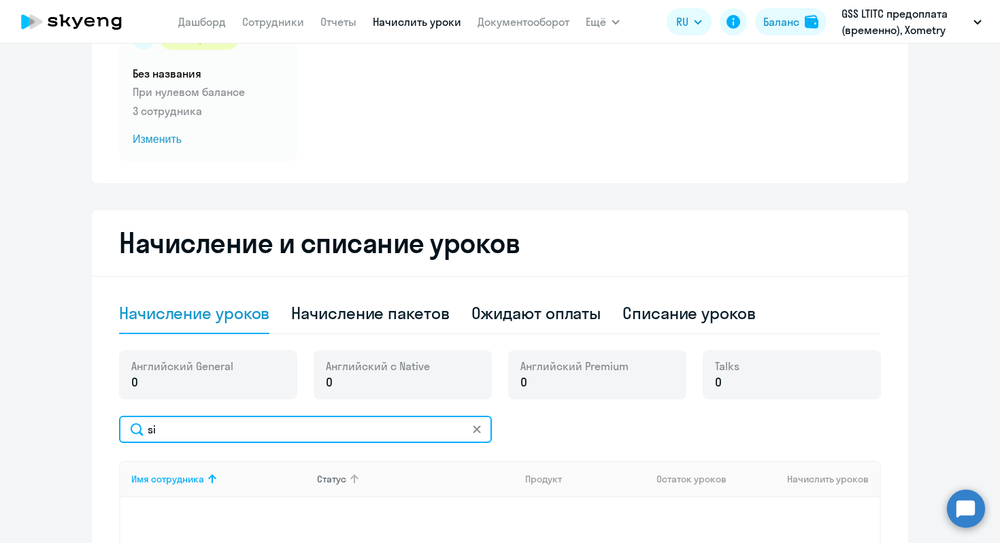
type input "s"
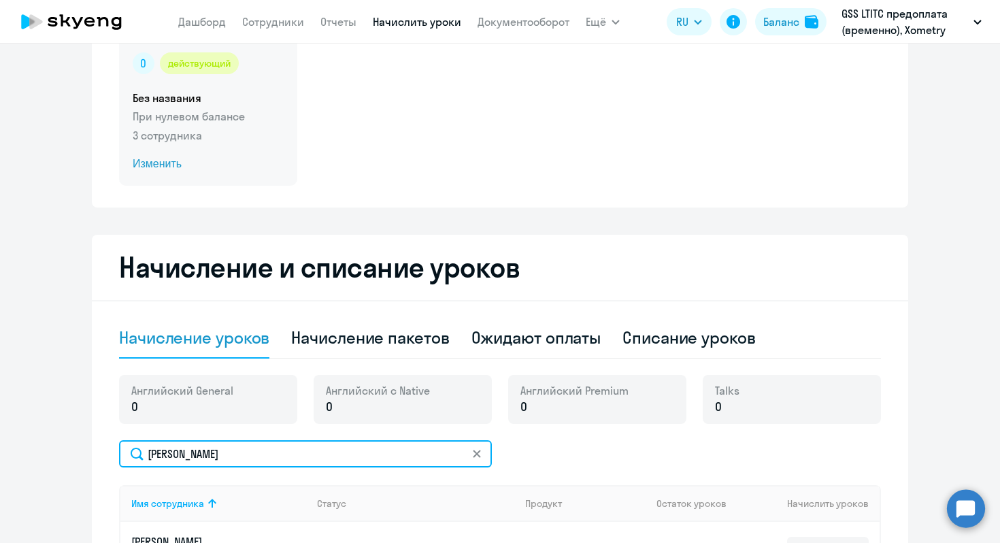
scroll to position [112, 0]
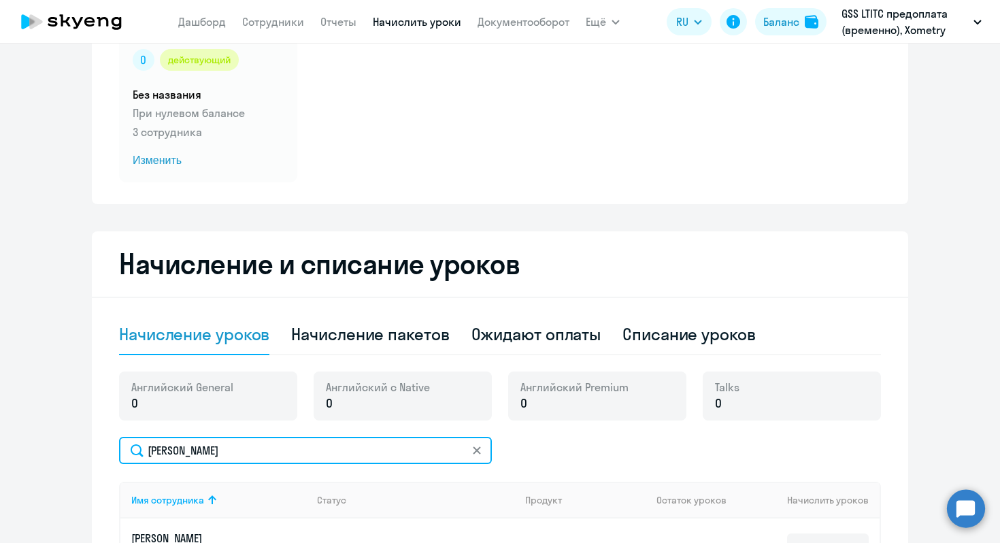
drag, startPoint x: 249, startPoint y: 446, endPoint x: 112, endPoint y: 446, distance: 137.5
click at [112, 446] on div "Начисление и списание уроков Начисление уроков Начисление пакетов Ожидают оплат…" at bounding box center [500, 488] width 817 height 514
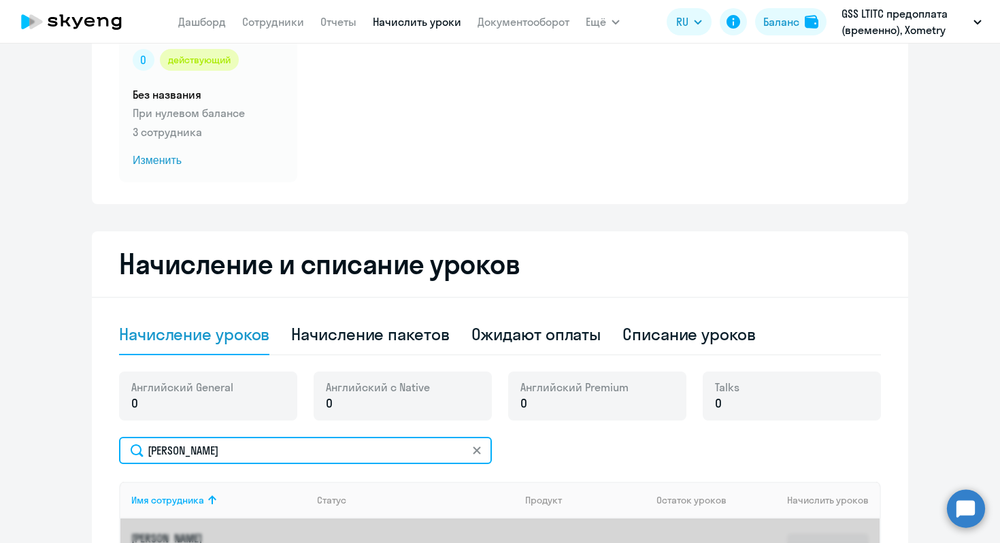
scroll to position [235, 0]
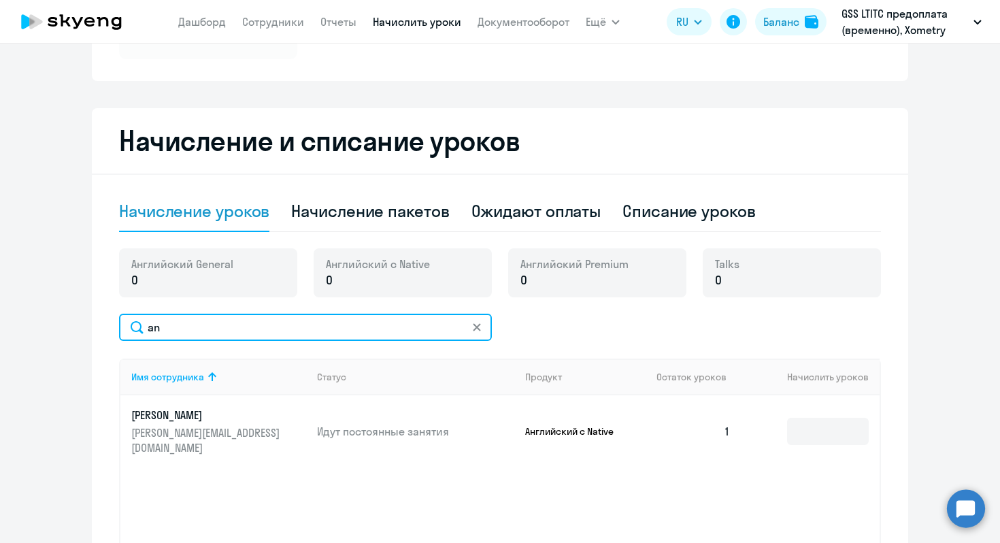
type input "a"
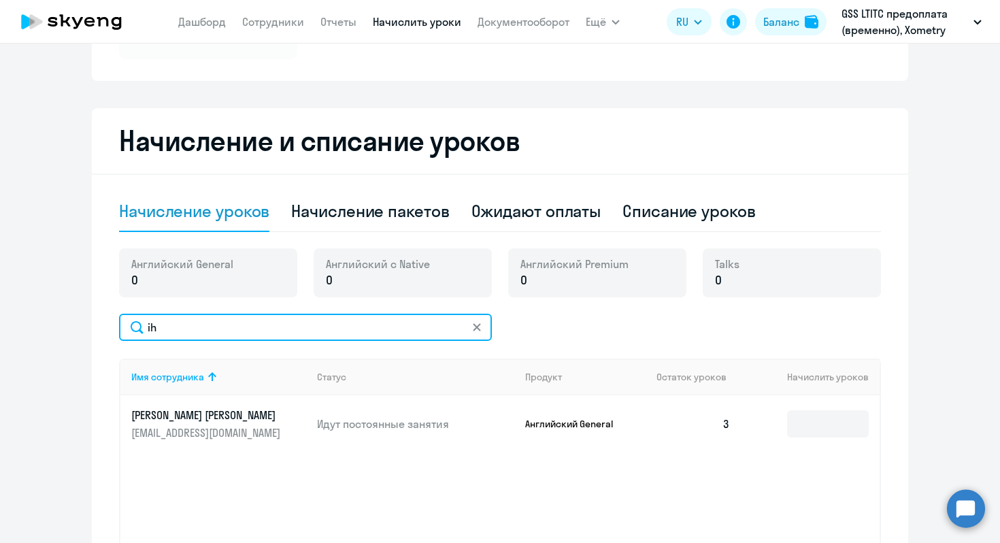
type input "i"
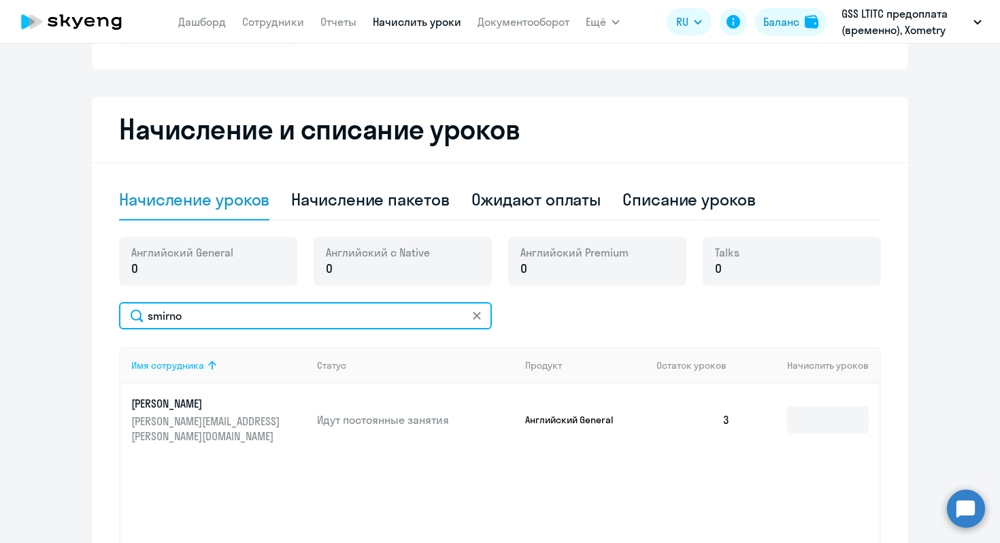
scroll to position [247, 0]
type input "smirno"
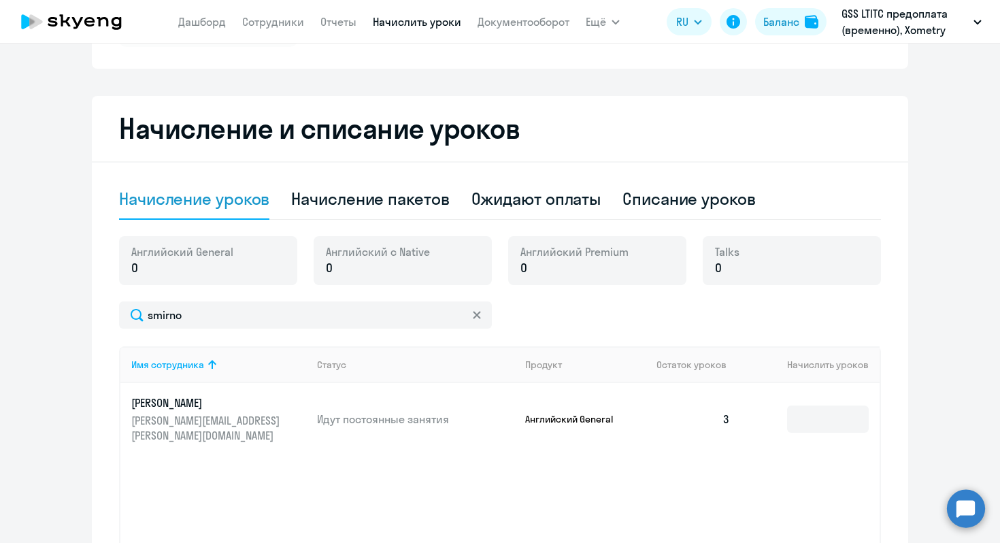
click at [476, 312] on icon at bounding box center [477, 315] width 8 height 8
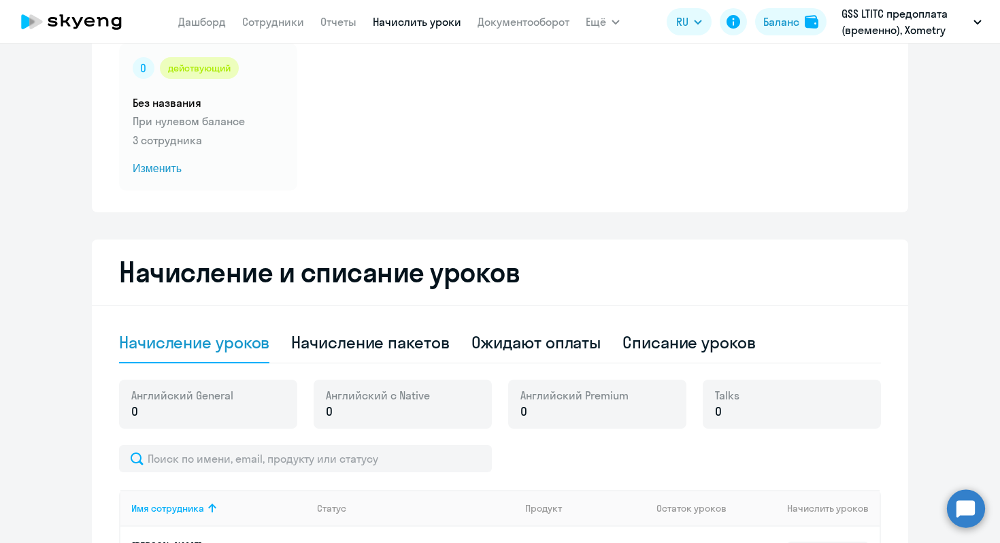
scroll to position [106, 0]
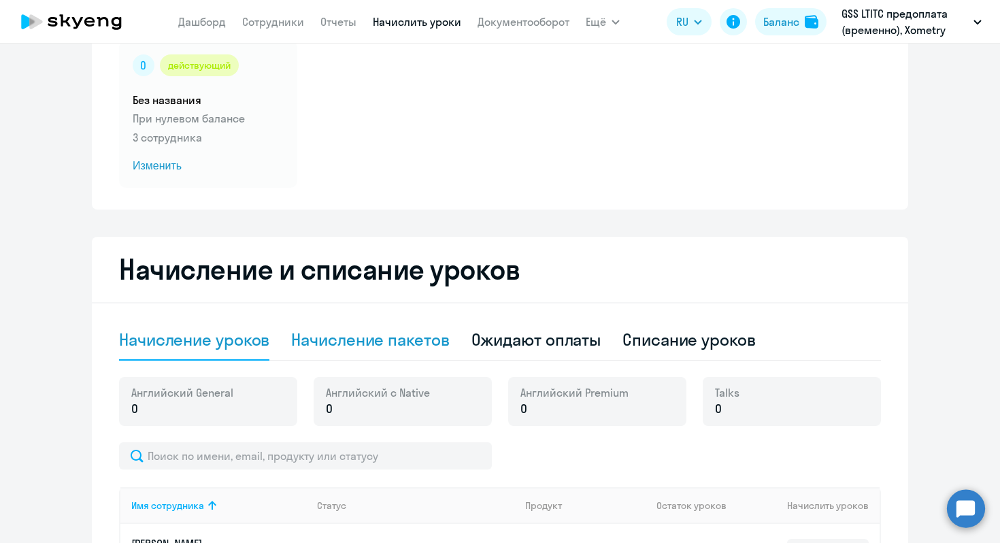
click at [316, 340] on div "Начисление пакетов" at bounding box center [370, 340] width 158 height 22
select select "10"
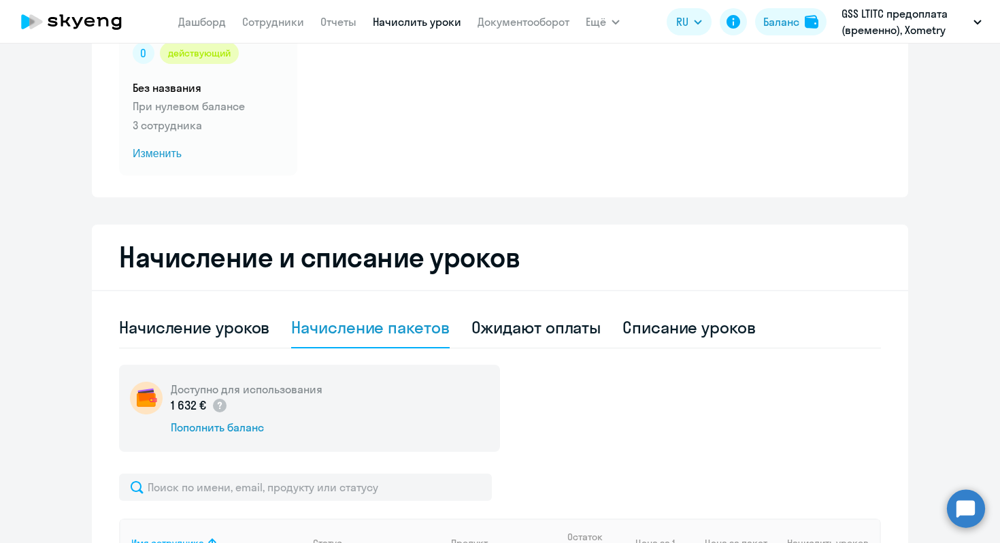
scroll to position [0, 0]
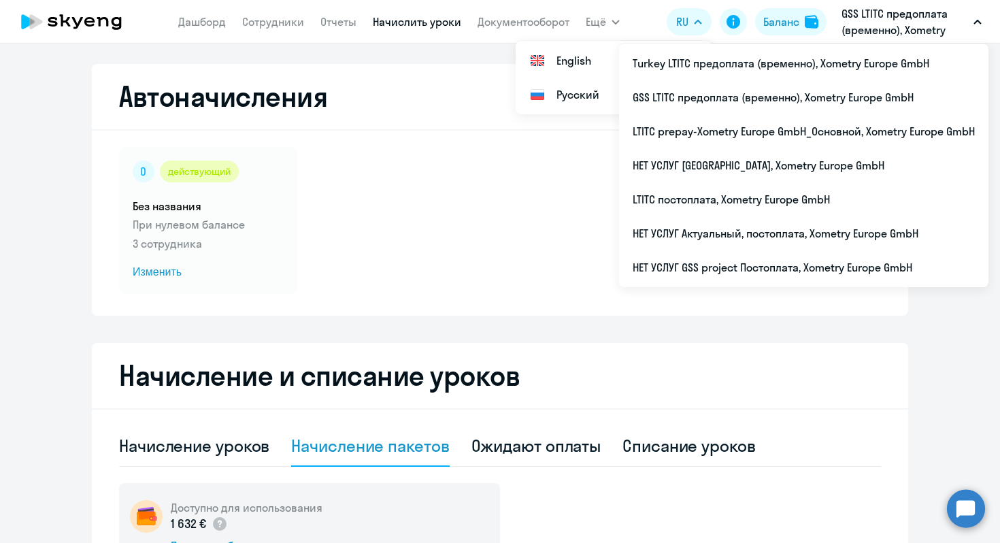
click at [930, 22] on p "GSS LTITC предоплата (временно), Xometry Europe GmbH" at bounding box center [905, 21] width 127 height 33
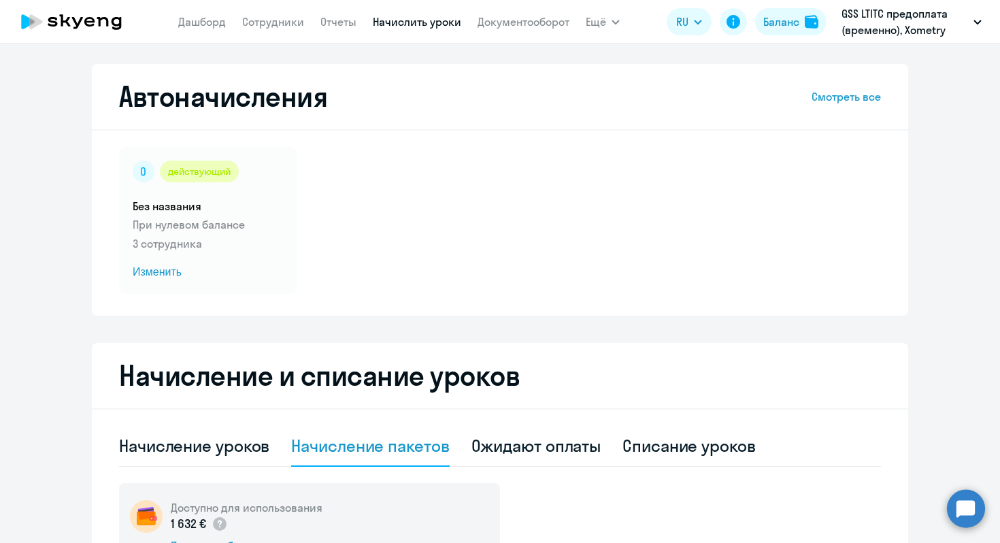
click at [928, 22] on p "GSS LTITC предоплата (временно), Xometry Europe GmbH" at bounding box center [905, 21] width 127 height 33
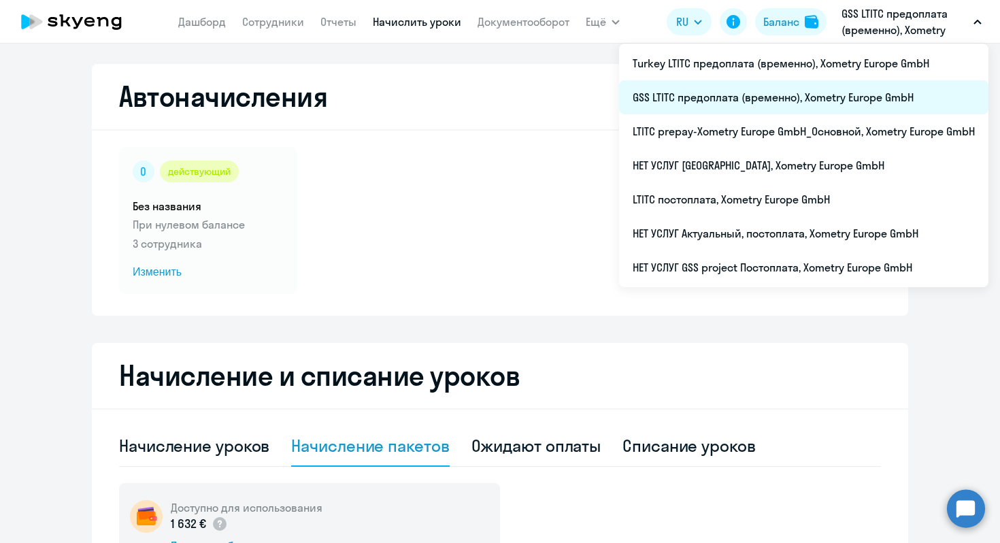
click at [768, 97] on li "GSS LTITC предоплата (временно), Xometry Europe GmbH" at bounding box center [804, 97] width 370 height 34
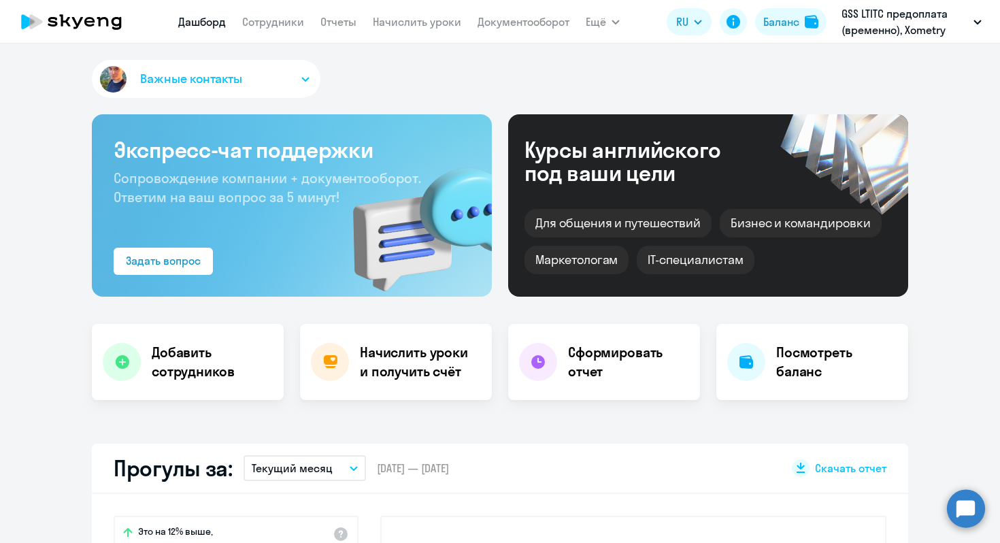
select select "30"
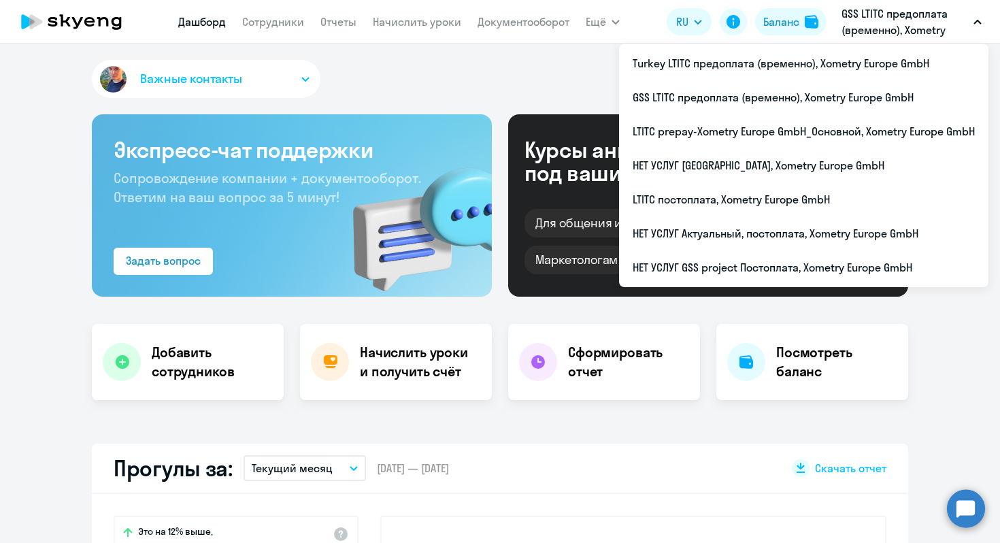
click at [897, 21] on p "GSS LTITC предоплата (временно), Xometry Europe GmbH" at bounding box center [905, 21] width 127 height 33
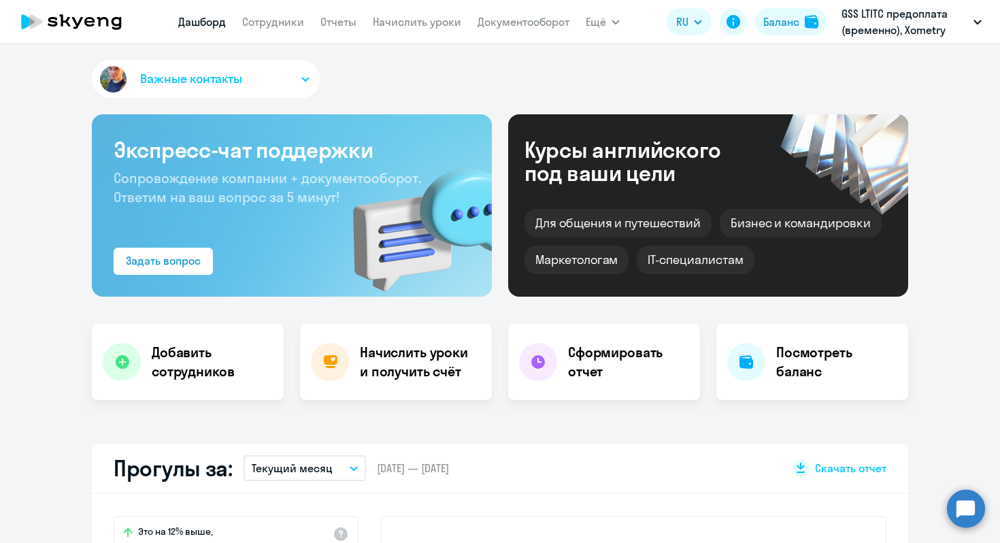
click at [897, 21] on p "GSS LTITC предоплата (временно), Xometry Europe GmbH" at bounding box center [905, 21] width 127 height 33
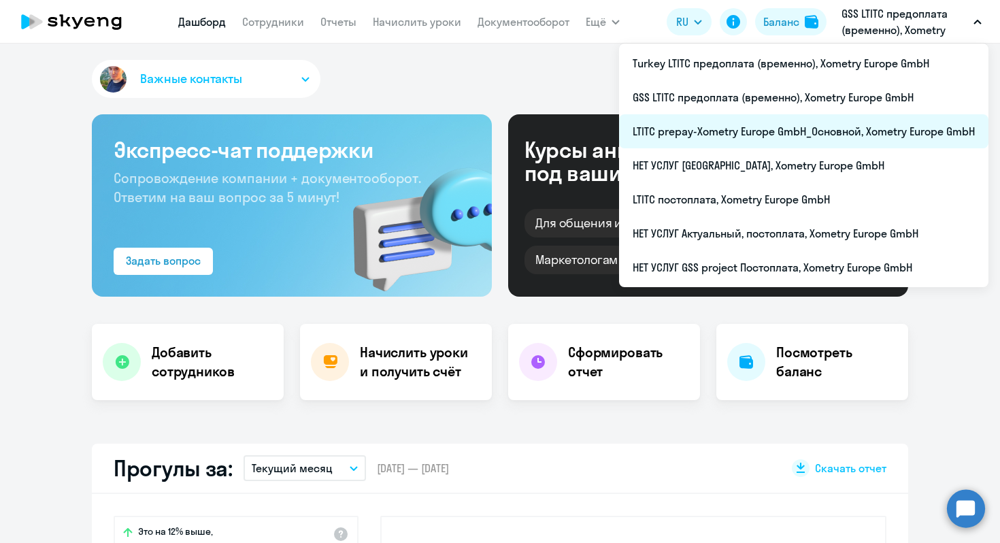
click at [736, 131] on li "LTITC prepay-Xometry Europe GmbH_Основной, Xometry Europe GmbH" at bounding box center [804, 131] width 370 height 34
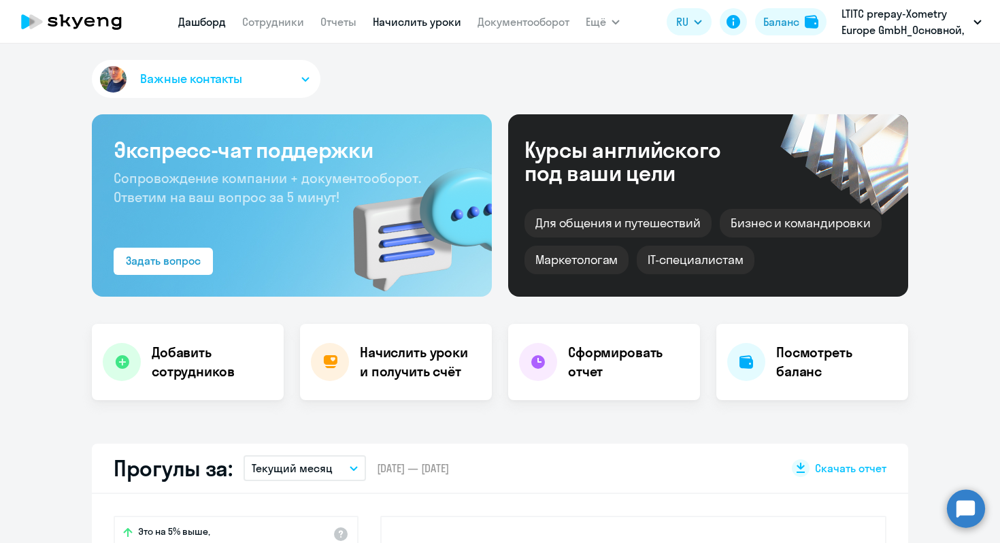
click at [404, 27] on link "Начислить уроки" at bounding box center [417, 22] width 88 height 14
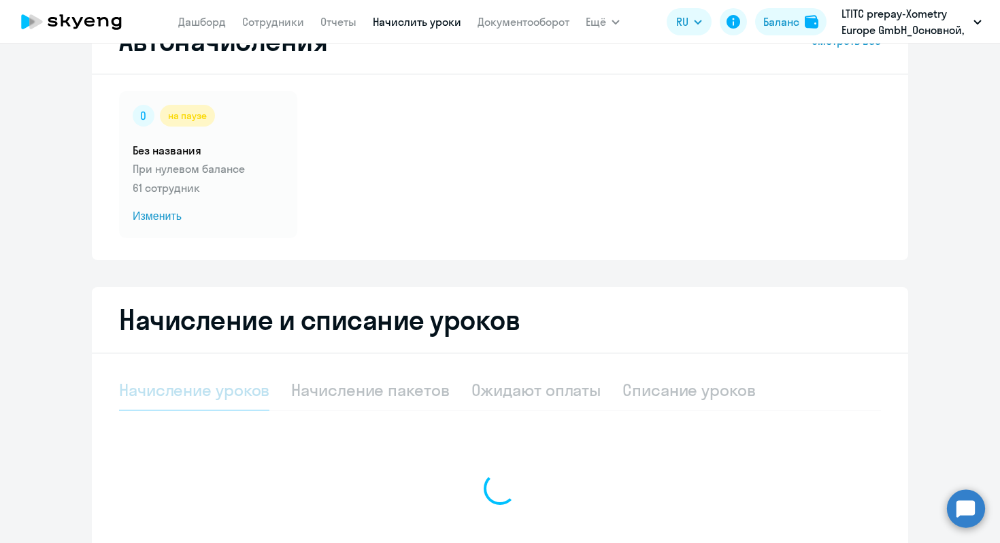
scroll to position [71, 0]
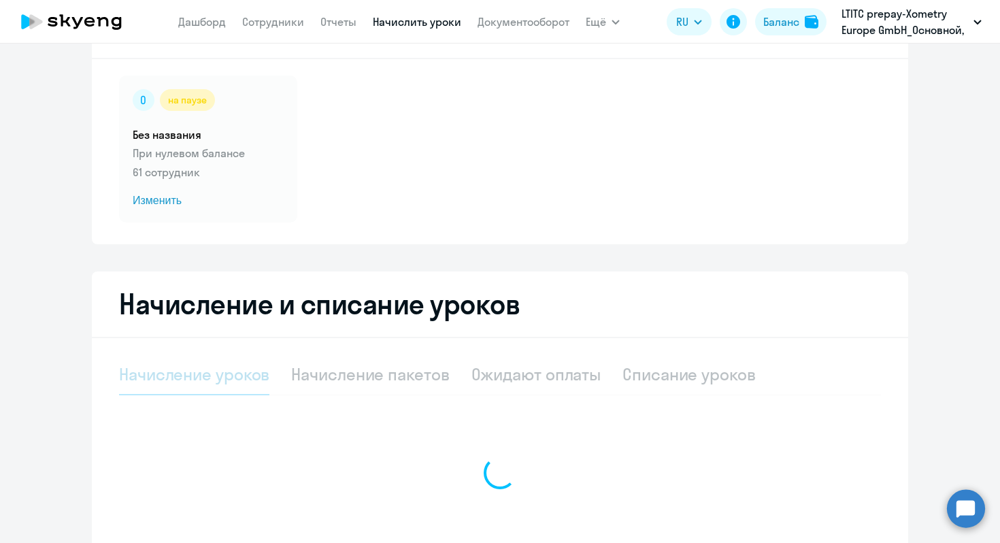
select select "10"
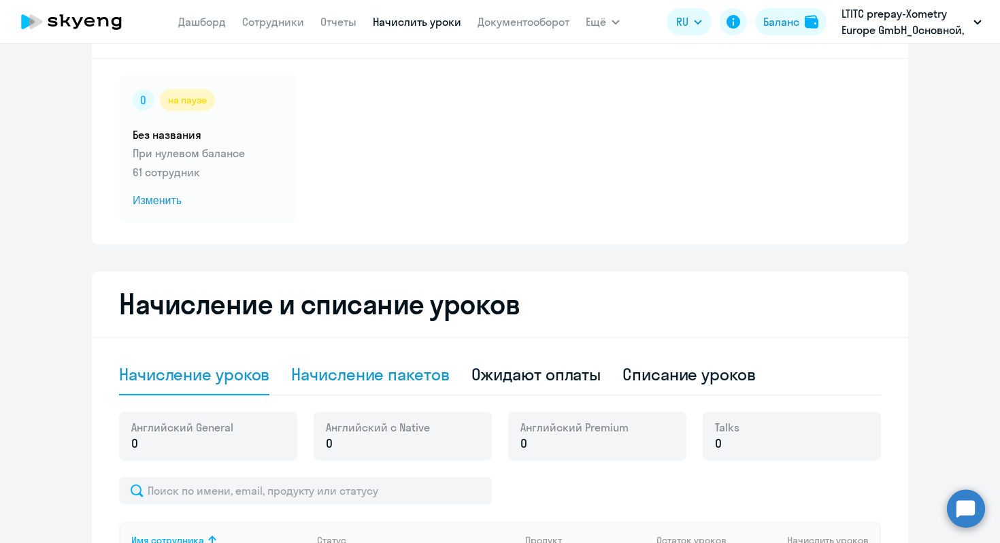
click at [370, 370] on div "Начисление пакетов" at bounding box center [370, 374] width 158 height 22
select select "10"
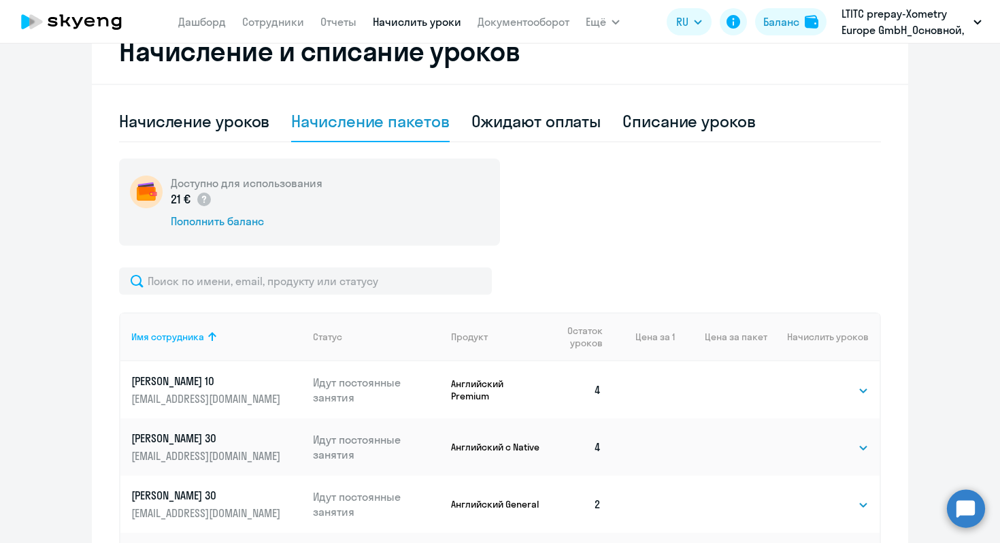
scroll to position [240, 0]
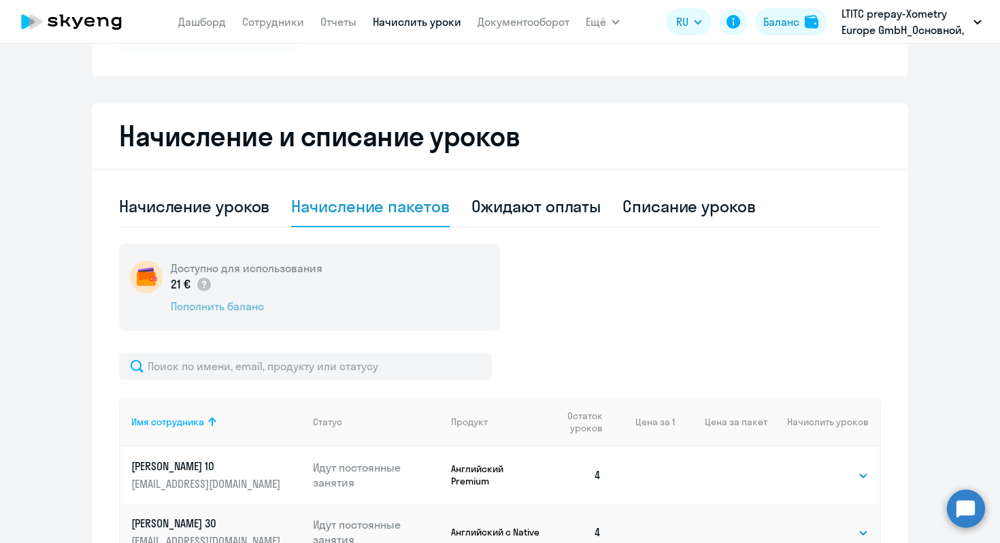
click at [240, 308] on div "Пополнить баланс" at bounding box center [247, 306] width 152 height 15
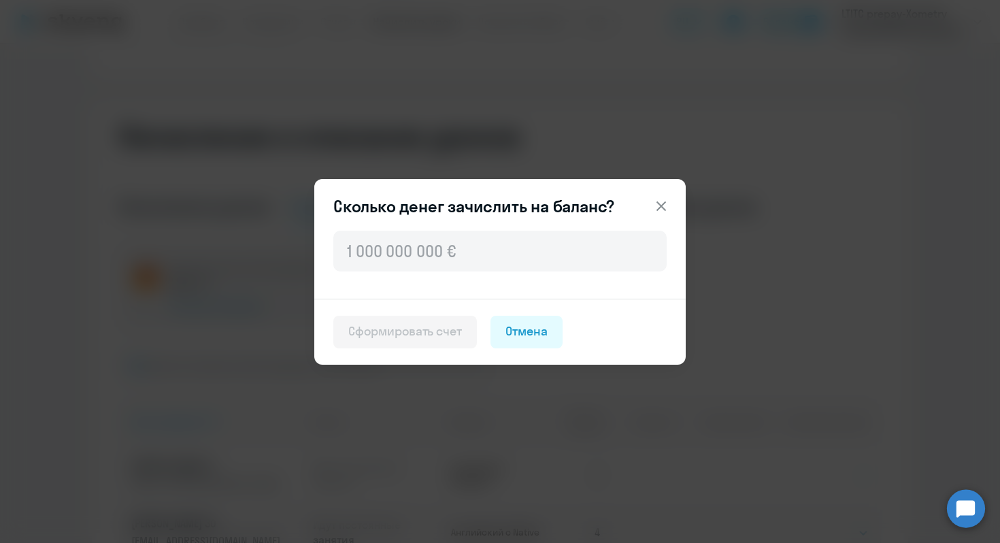
click at [654, 202] on icon at bounding box center [661, 206] width 16 height 16
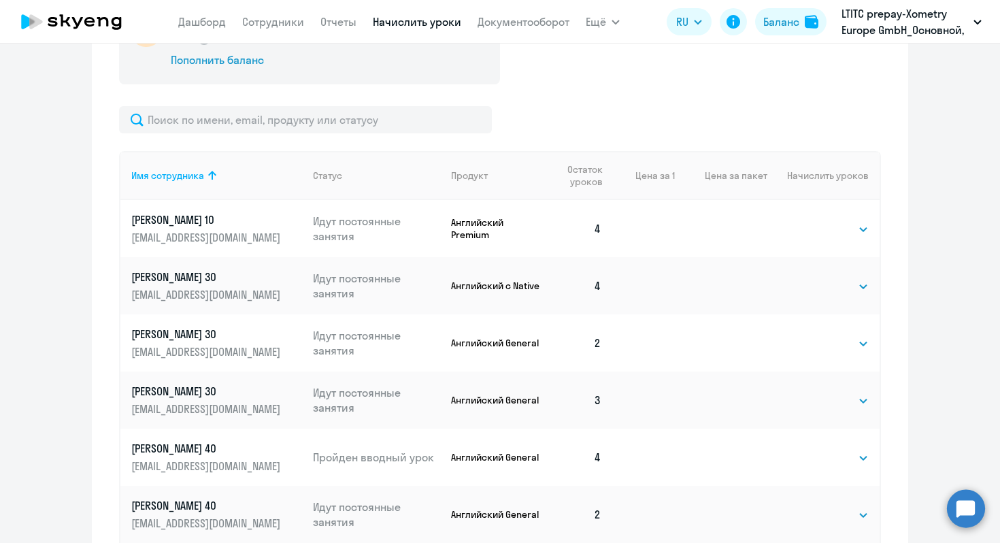
scroll to position [829, 0]
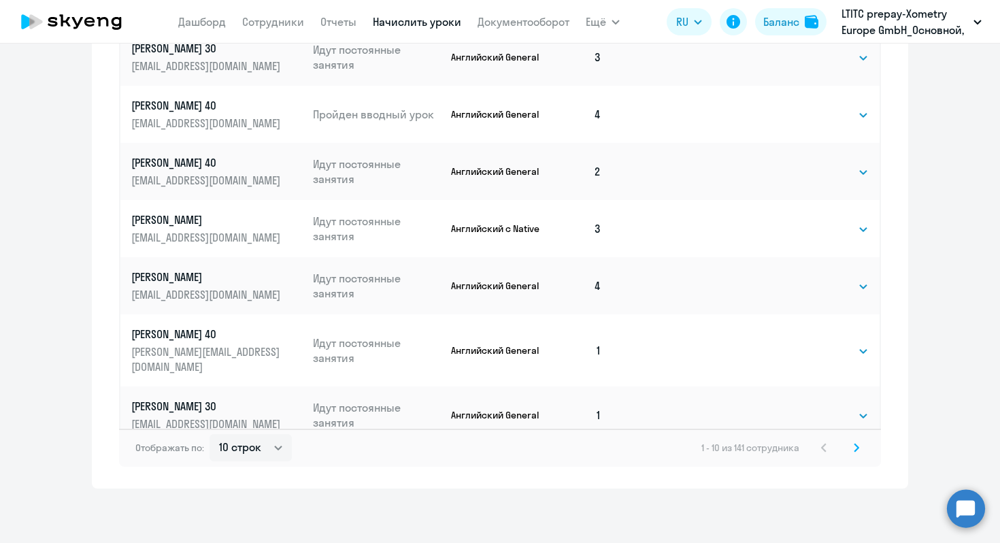
click at [861, 446] on svg-icon at bounding box center [857, 448] width 16 height 16
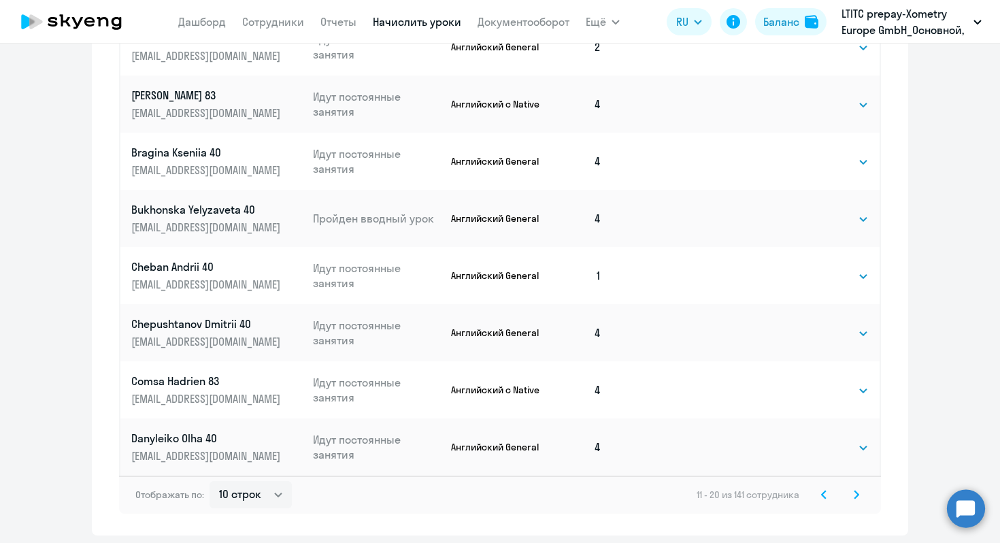
scroll to position [802, 0]
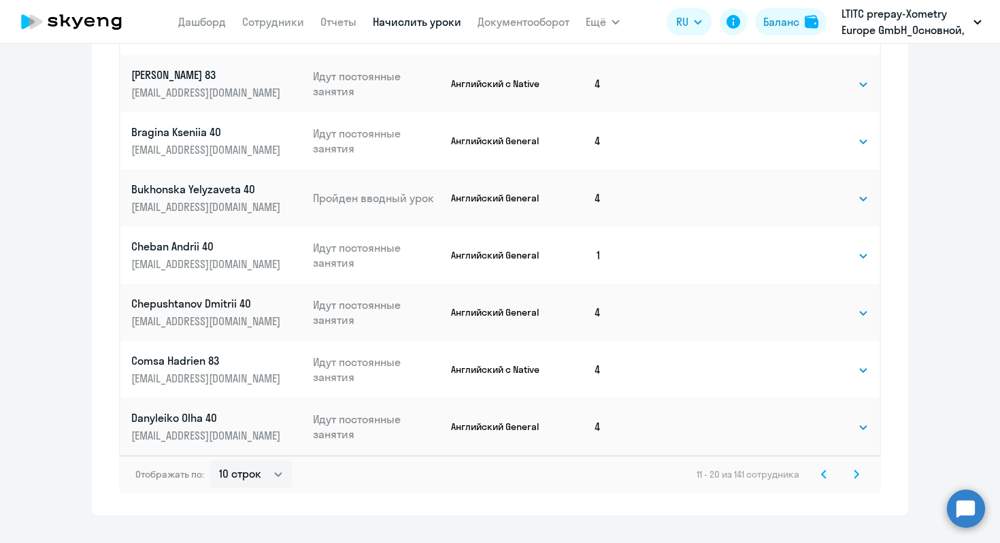
click at [856, 478] on icon at bounding box center [856, 475] width 5 height 10
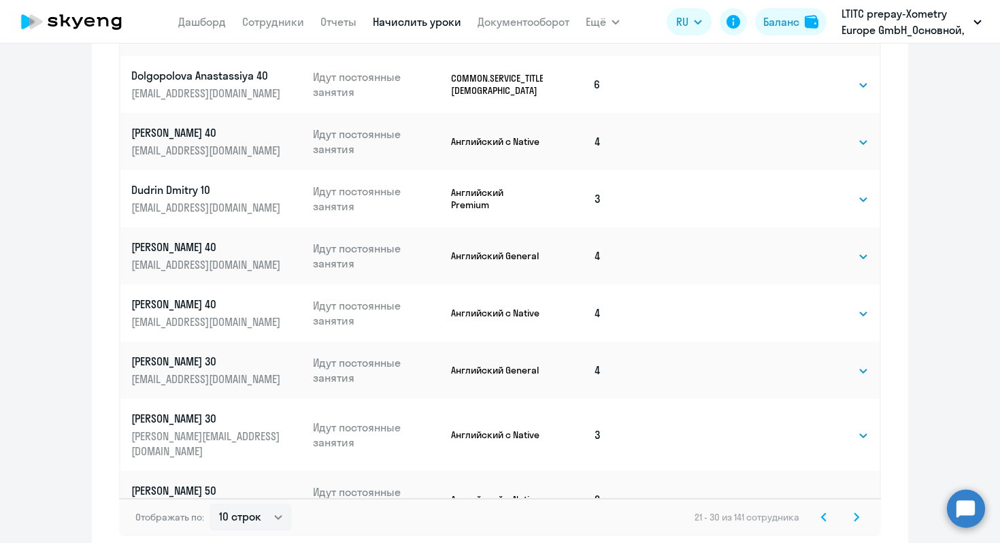
scroll to position [829, 0]
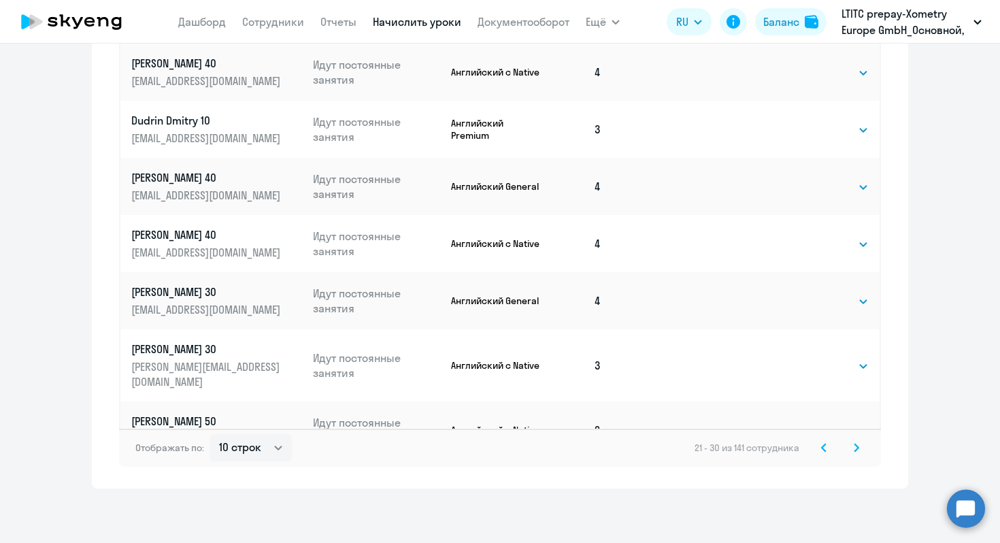
click at [853, 447] on svg-icon at bounding box center [857, 448] width 16 height 16
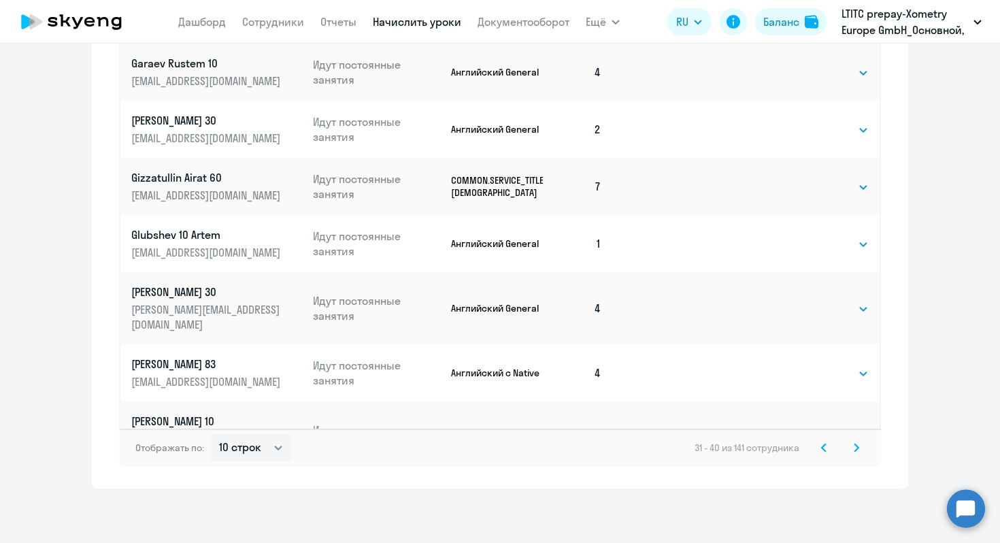
click at [854, 447] on icon at bounding box center [856, 448] width 5 height 10
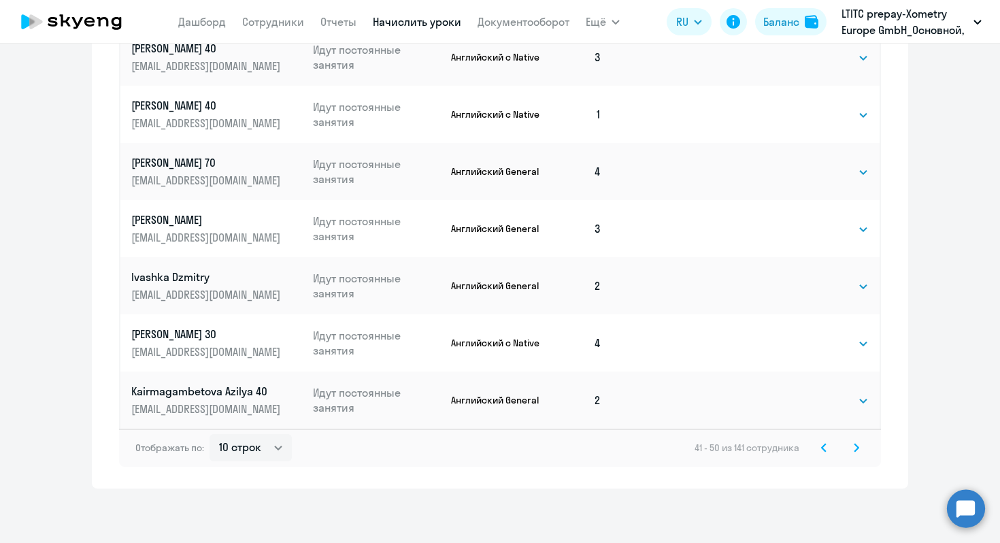
click at [851, 446] on svg-icon at bounding box center [857, 448] width 16 height 16
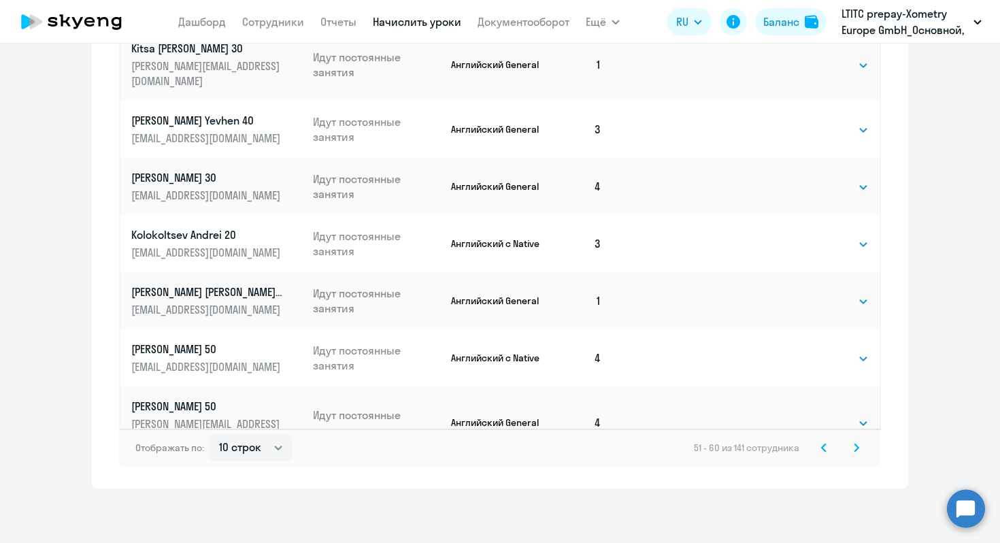
click at [830, 450] on svg-icon at bounding box center [824, 448] width 16 height 16
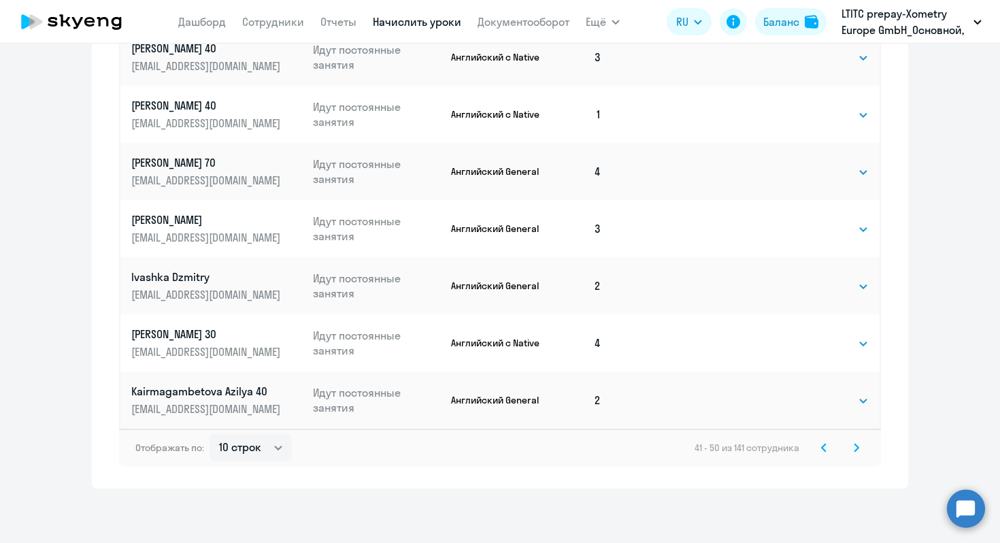
click at [864, 449] on svg-icon at bounding box center [857, 448] width 16 height 16
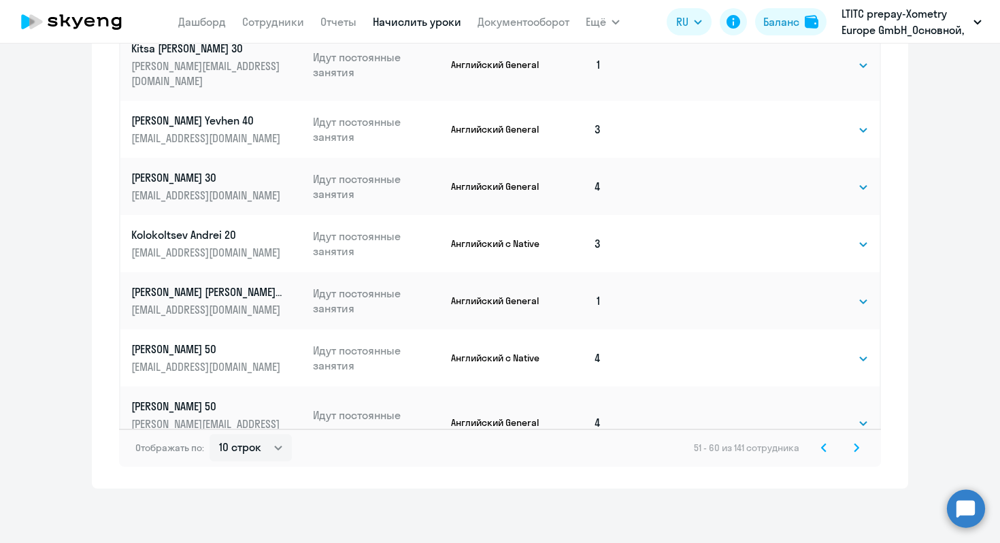
click at [857, 448] on icon at bounding box center [857, 447] width 4 height 7
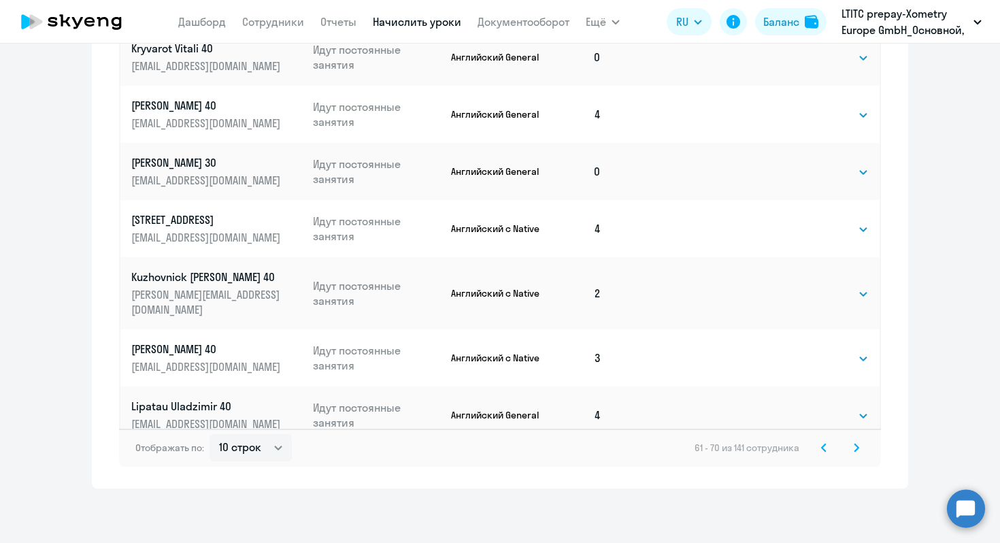
click at [862, 449] on svg-icon at bounding box center [857, 448] width 16 height 16
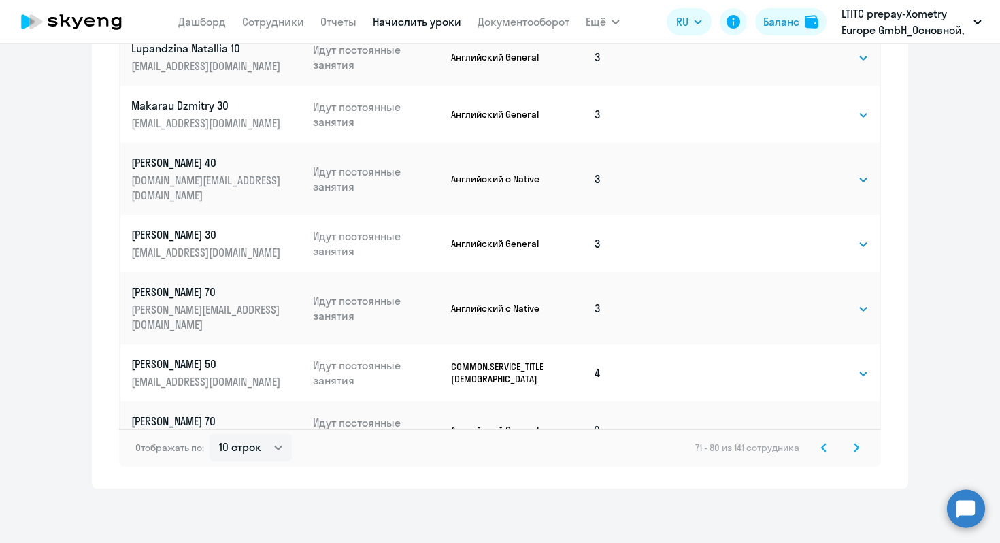
click at [851, 450] on svg-icon at bounding box center [857, 448] width 16 height 16
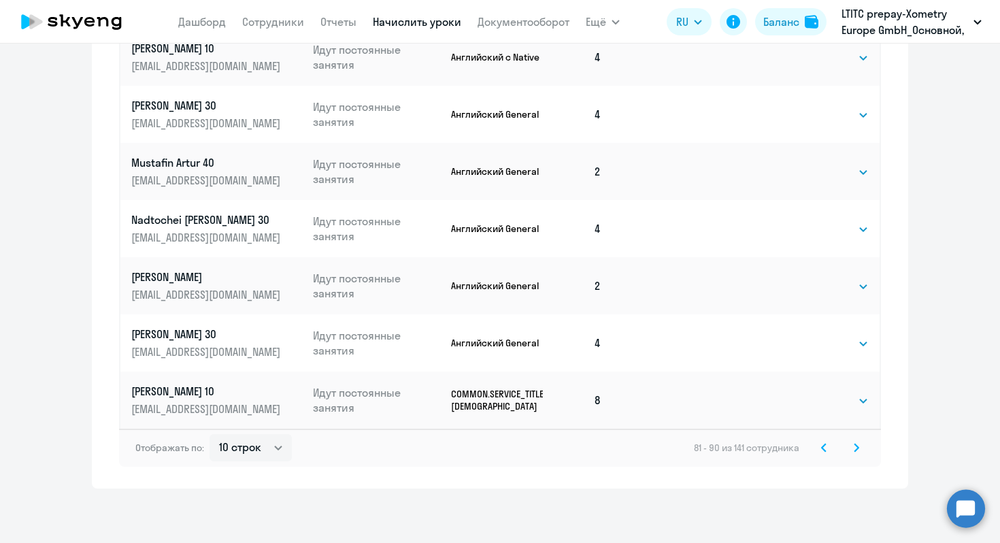
click at [853, 448] on svg-icon at bounding box center [857, 448] width 16 height 16
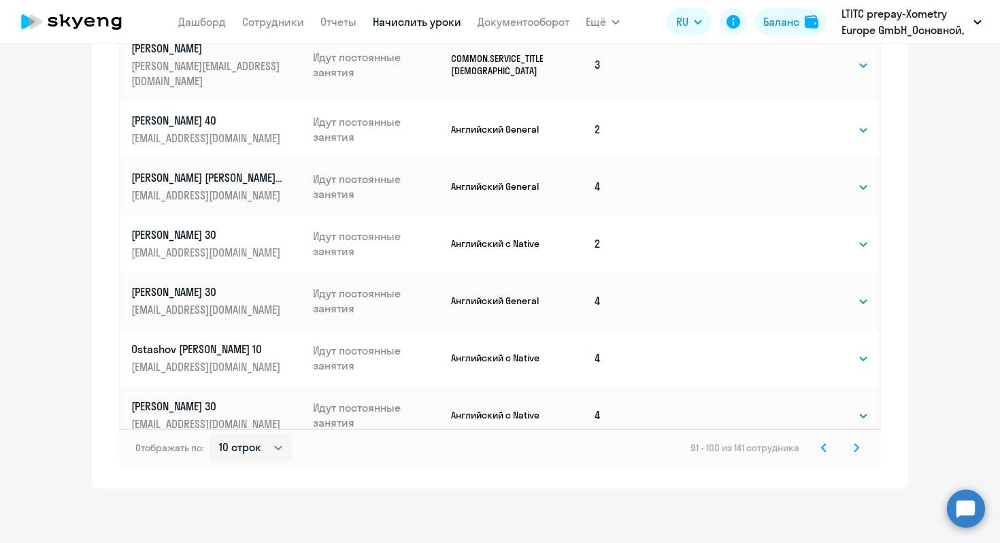
click at [857, 443] on icon at bounding box center [856, 448] width 5 height 10
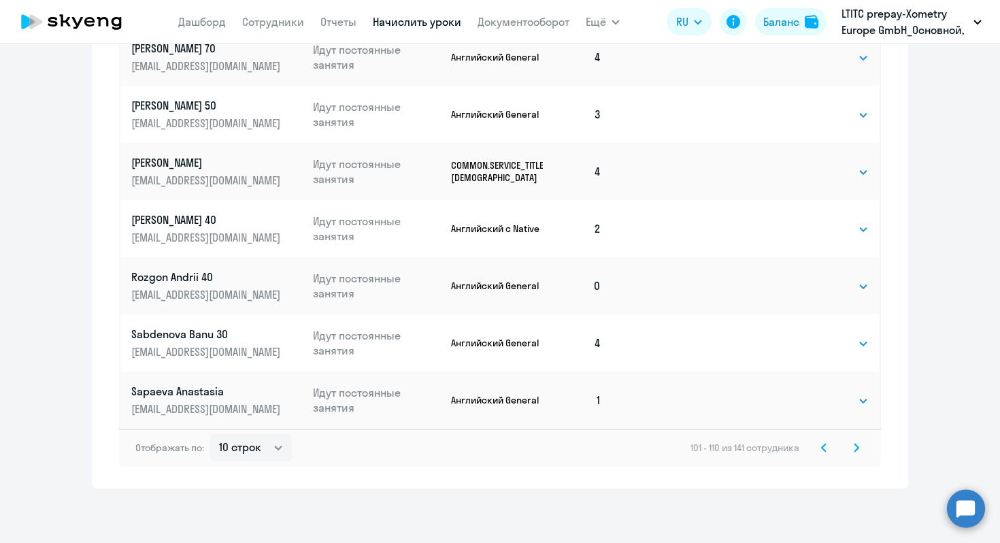
click at [857, 446] on icon at bounding box center [857, 447] width 4 height 7
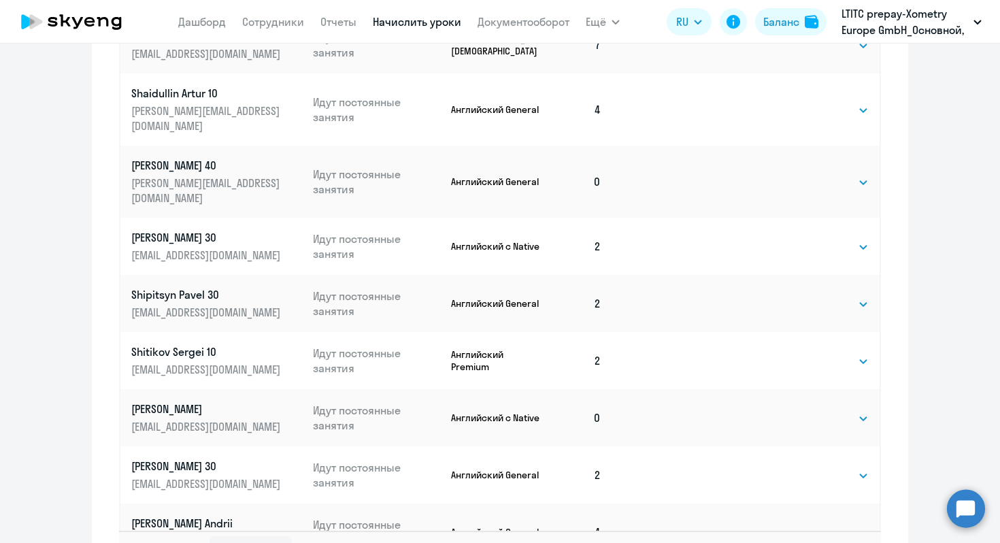
scroll to position [746, 0]
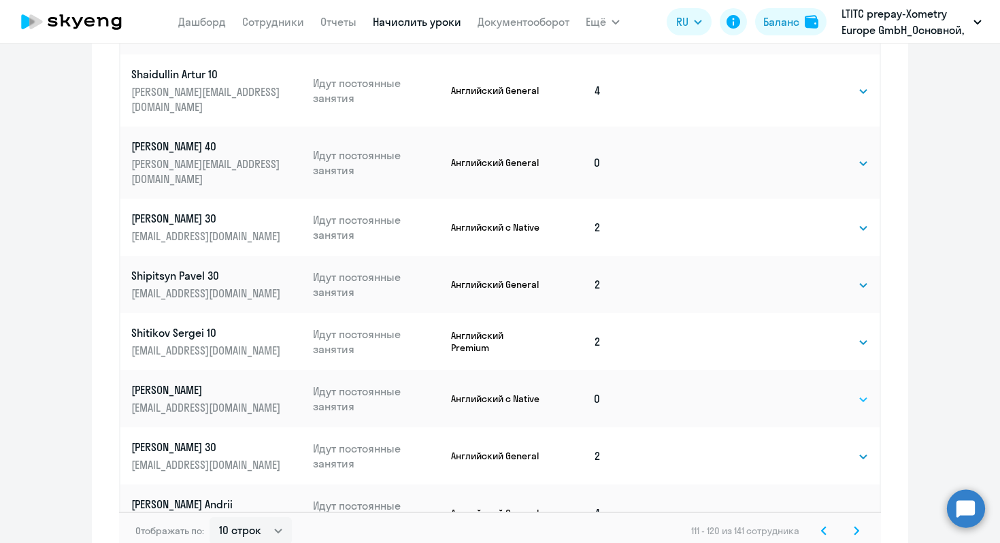
click at [853, 391] on select "Выбрать 4 8 16 32 64" at bounding box center [841, 399] width 56 height 16
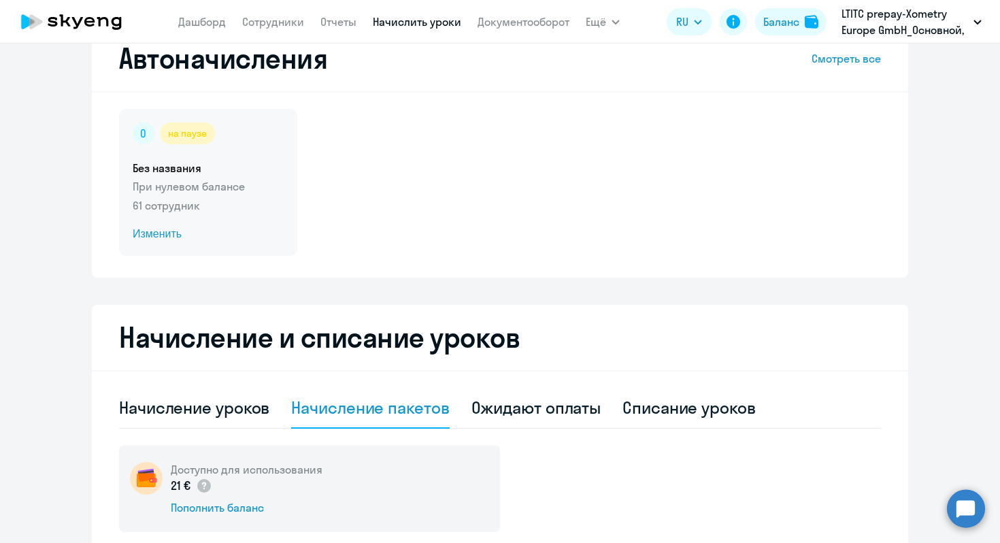
scroll to position [48, 0]
